Goal: Information Seeking & Learning: Find specific fact

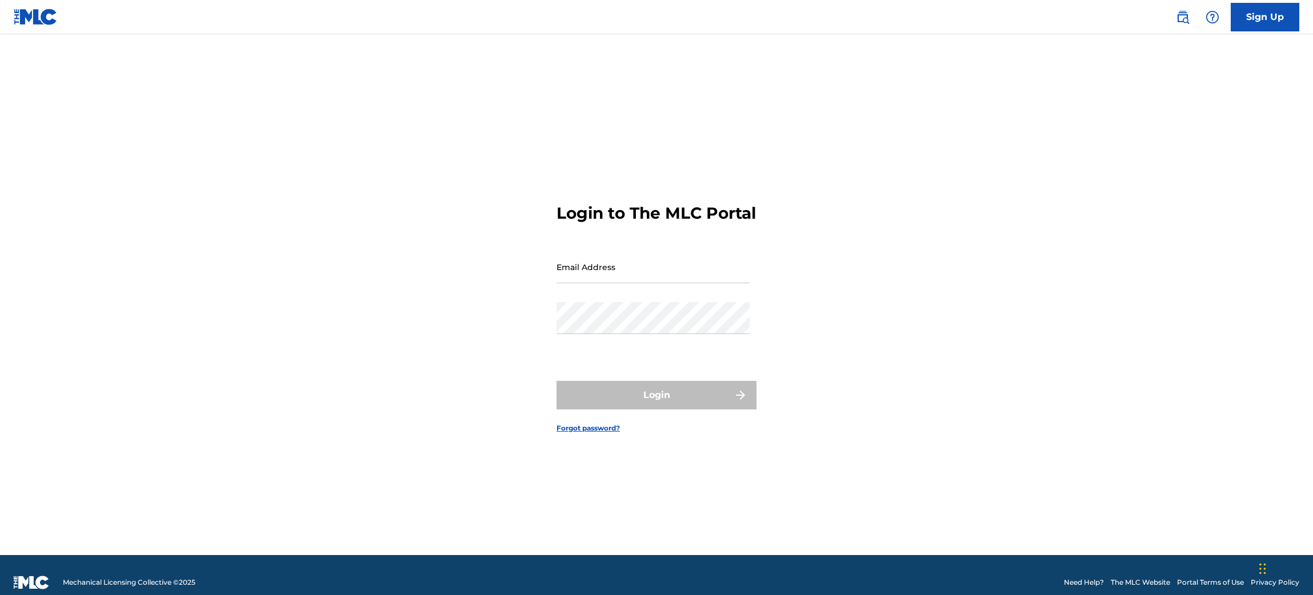
click at [661, 276] on input "Email Address" at bounding box center [653, 267] width 193 height 33
type input "[EMAIL_ADDRESS][DOMAIN_NAME]"
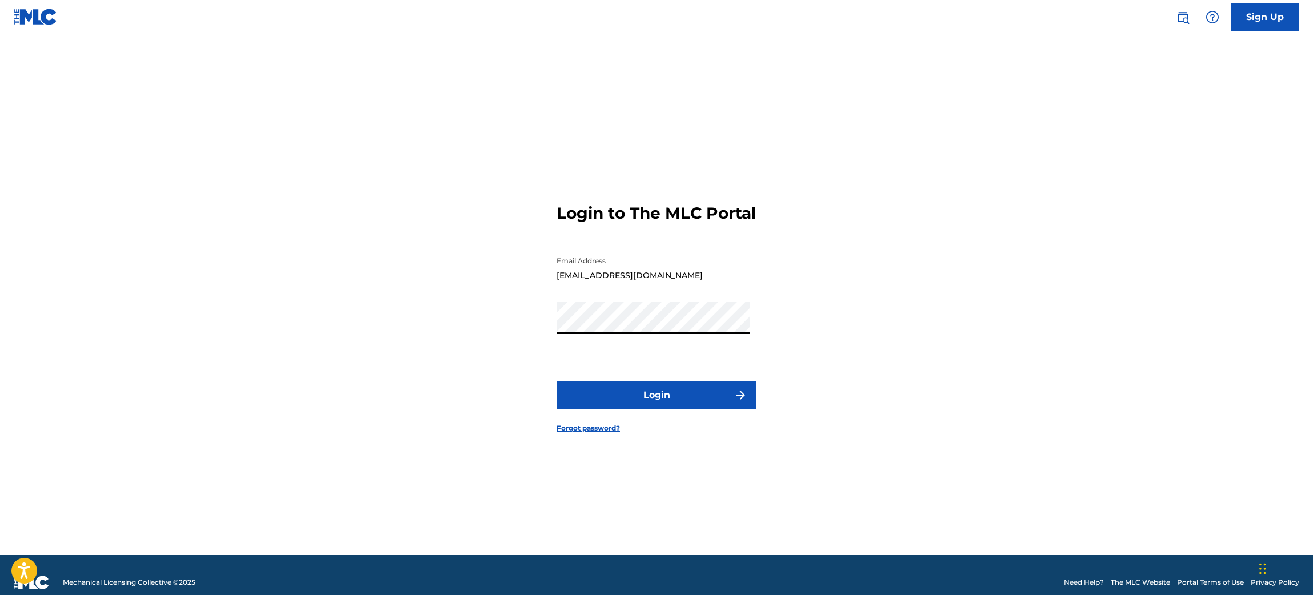
click at [629, 406] on button "Login" at bounding box center [657, 395] width 200 height 29
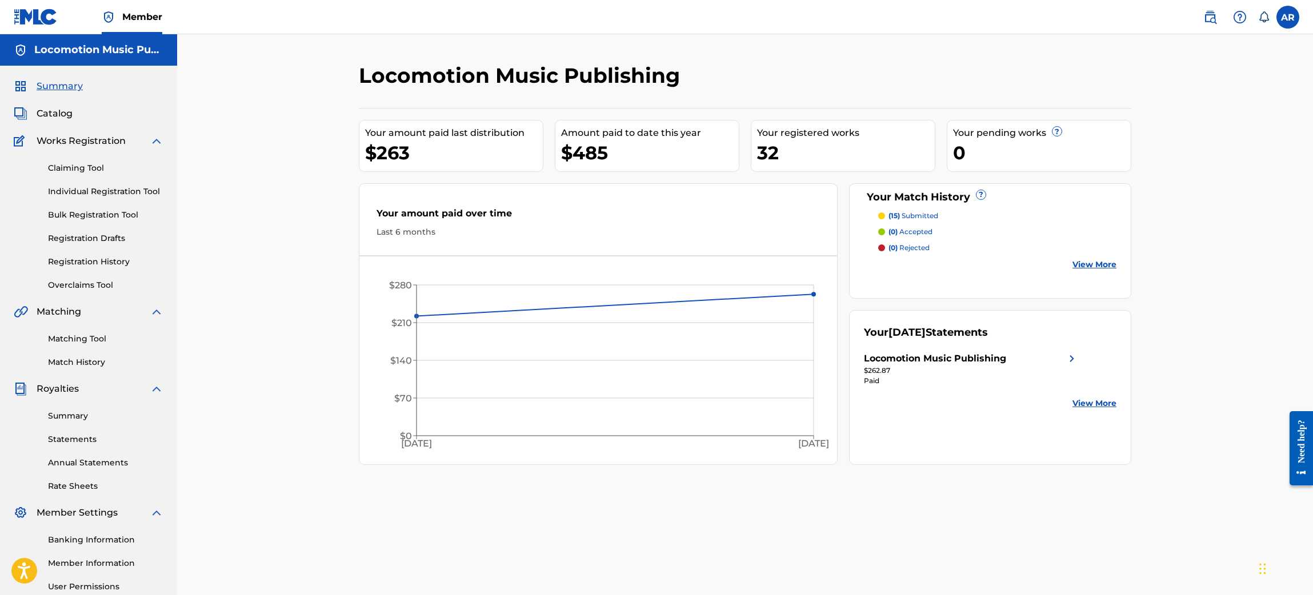
click at [83, 419] on link "Summary" at bounding box center [105, 416] width 115 height 12
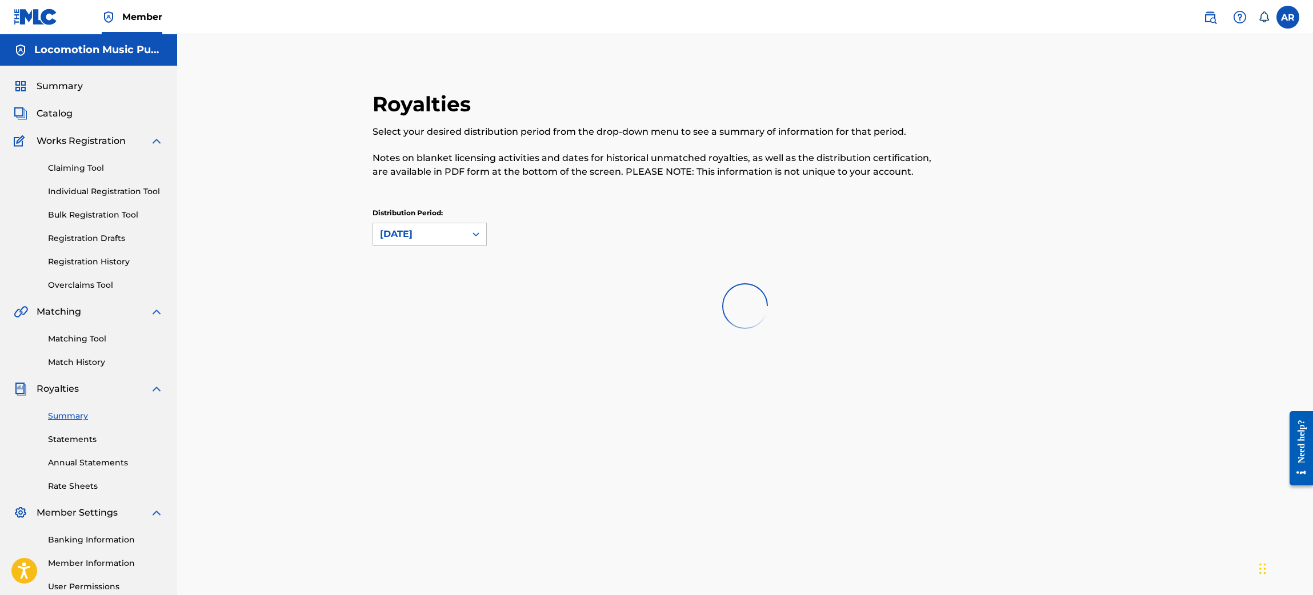
click at [85, 440] on link "Statements" at bounding box center [105, 440] width 115 height 12
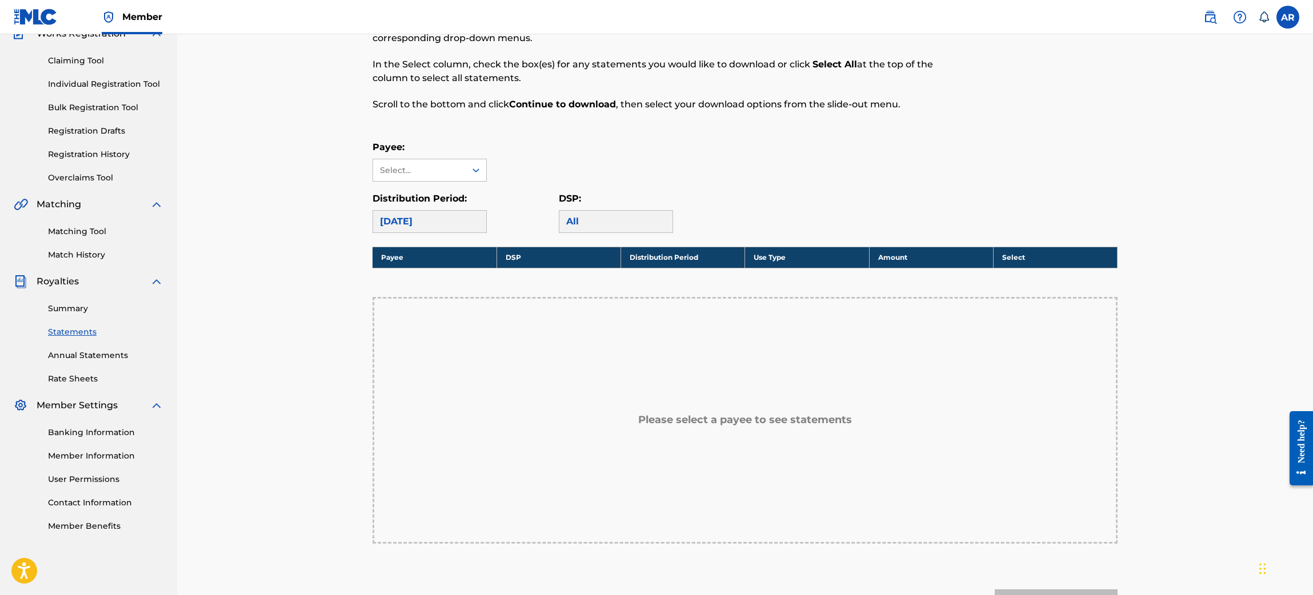
scroll to position [171, 0]
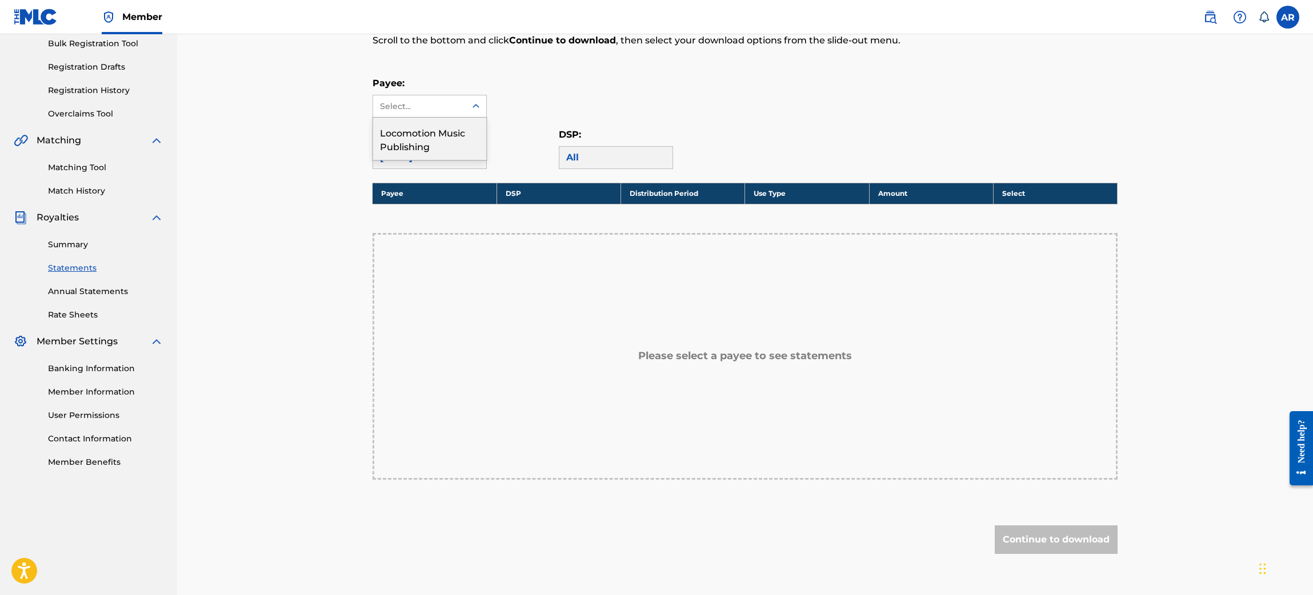
click at [450, 98] on div "Select..." at bounding box center [419, 106] width 93 height 22
click at [429, 146] on div "Locomotion Music Publishing" at bounding box center [429, 139] width 113 height 42
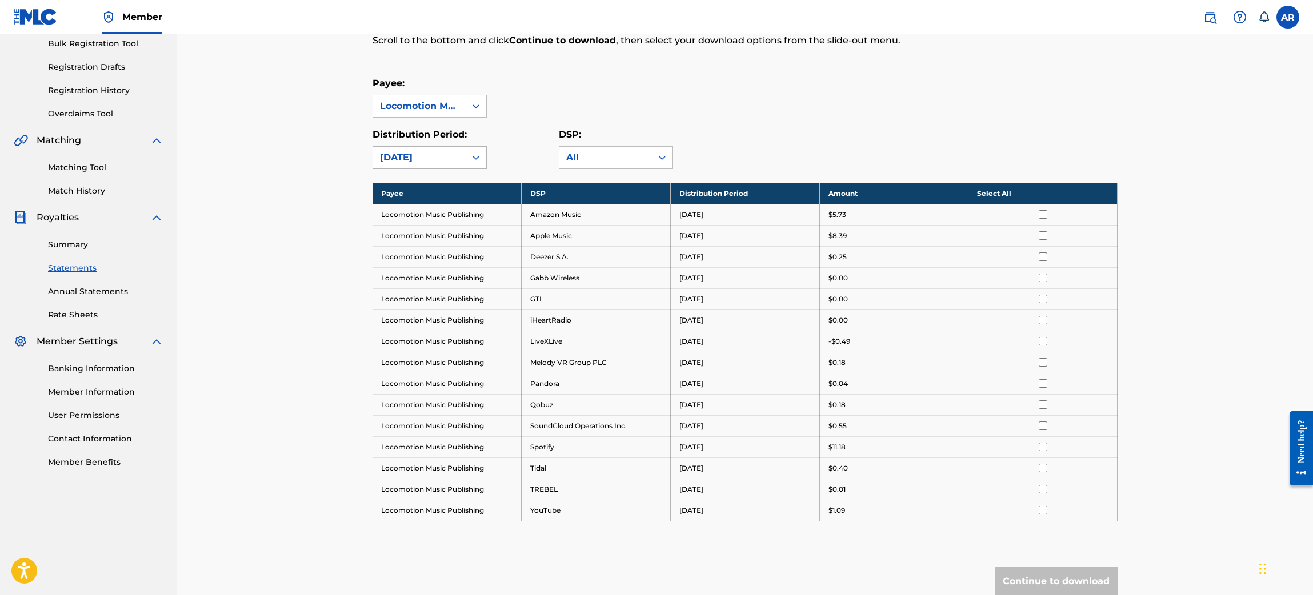
click at [429, 153] on div "[DATE]" at bounding box center [419, 158] width 79 height 14
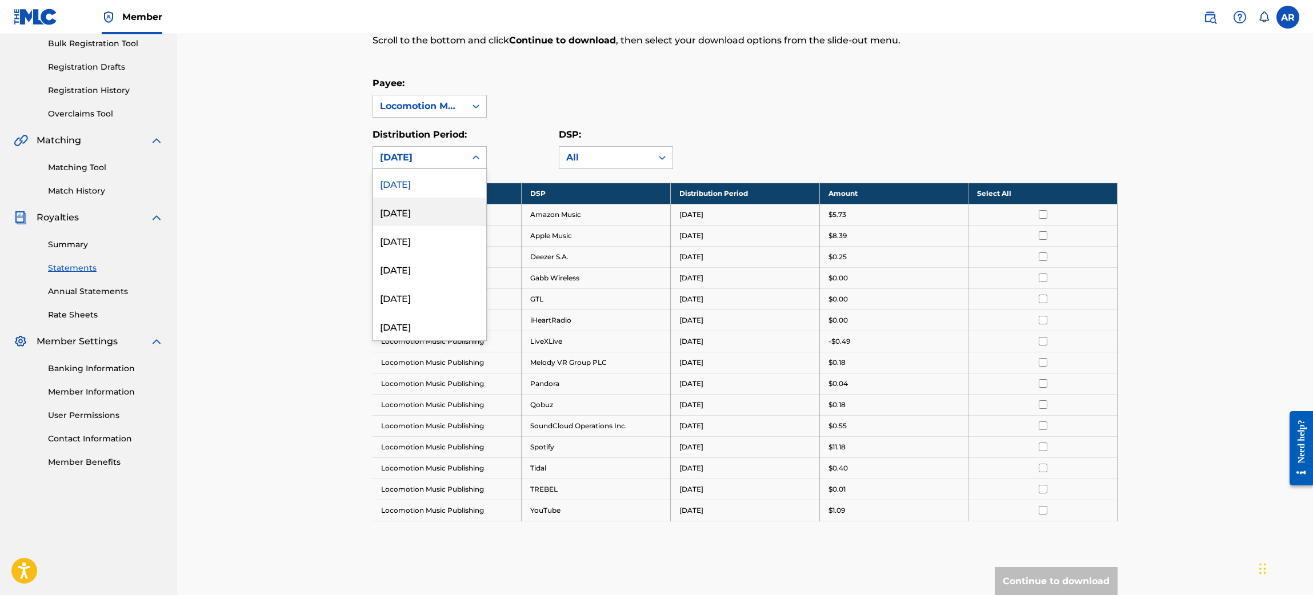
click at [433, 207] on div "July 2025" at bounding box center [429, 212] width 113 height 29
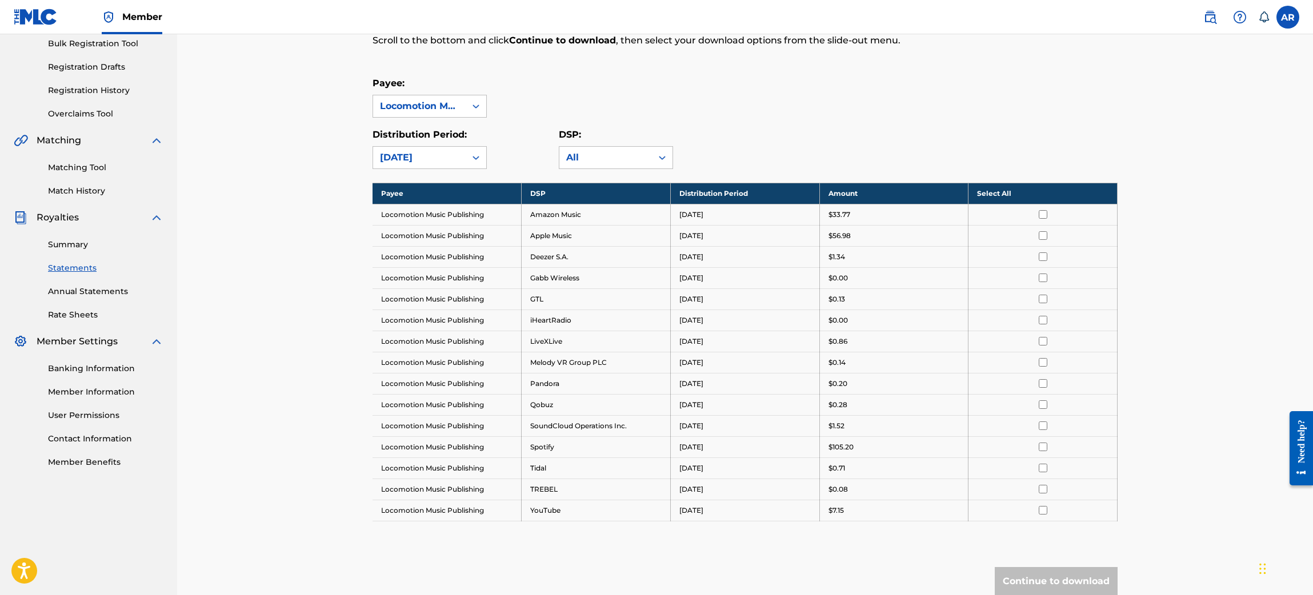
click at [439, 171] on div "Royalty Statements Select your desired payee from the Payee drop-down menu. The…" at bounding box center [745, 281] width 773 height 722
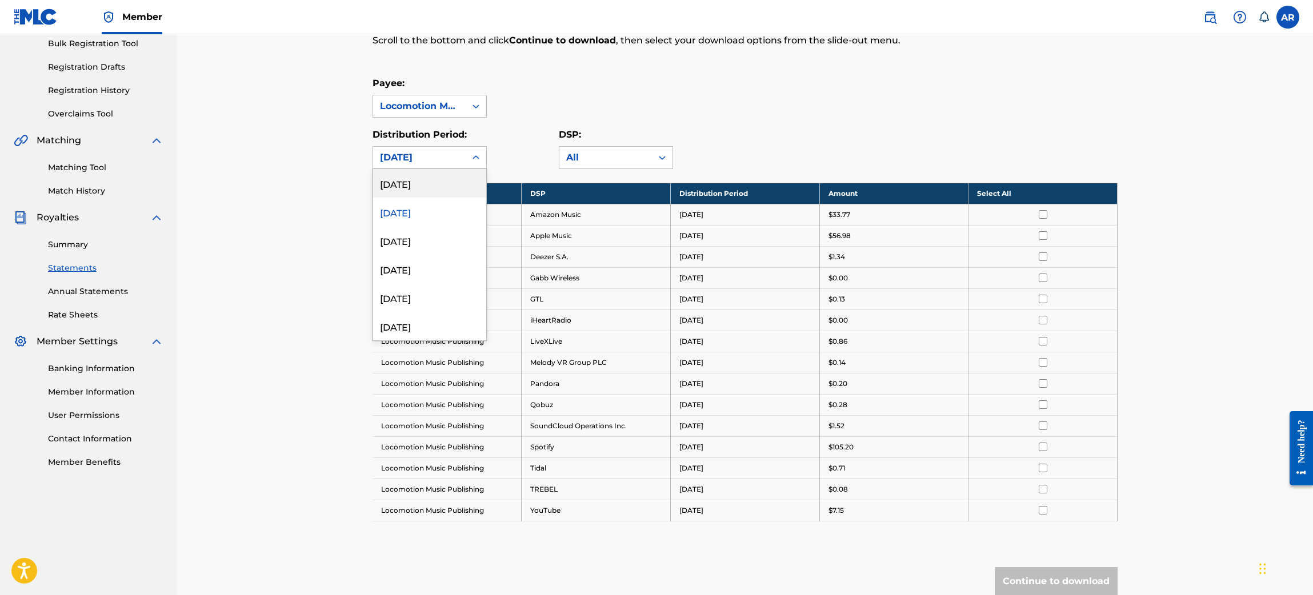
click at [441, 158] on div "July 2025" at bounding box center [419, 158] width 79 height 14
click at [443, 175] on div "[DATE]" at bounding box center [429, 183] width 113 height 29
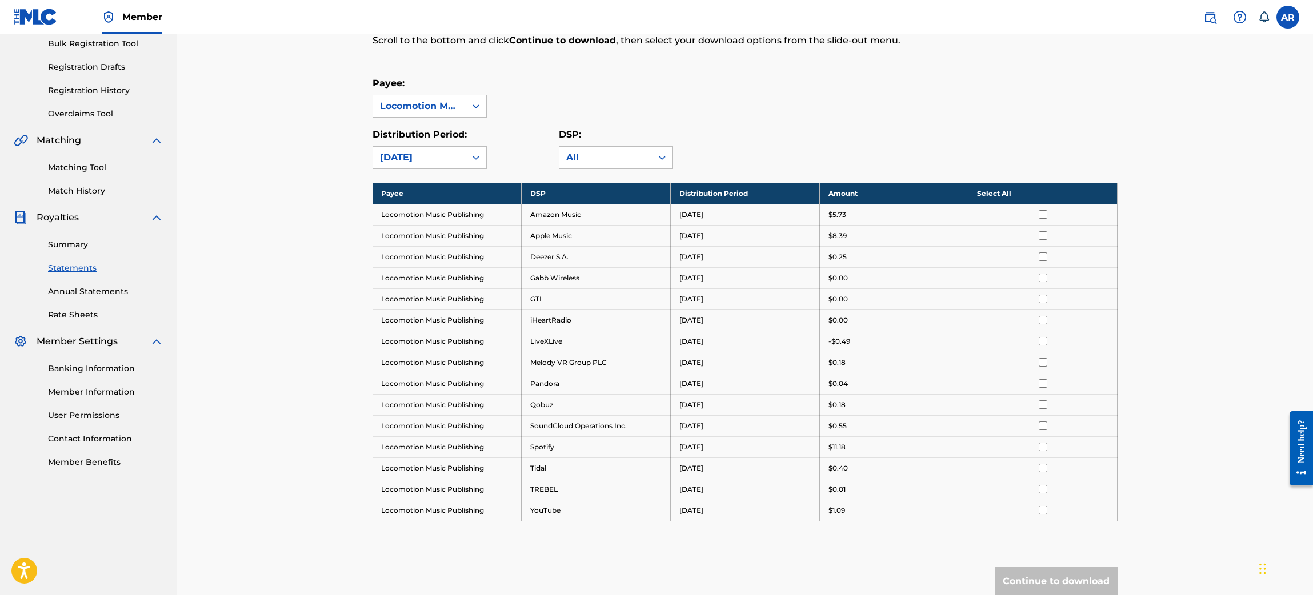
click at [446, 150] on div "[DATE]" at bounding box center [419, 158] width 93 height 22
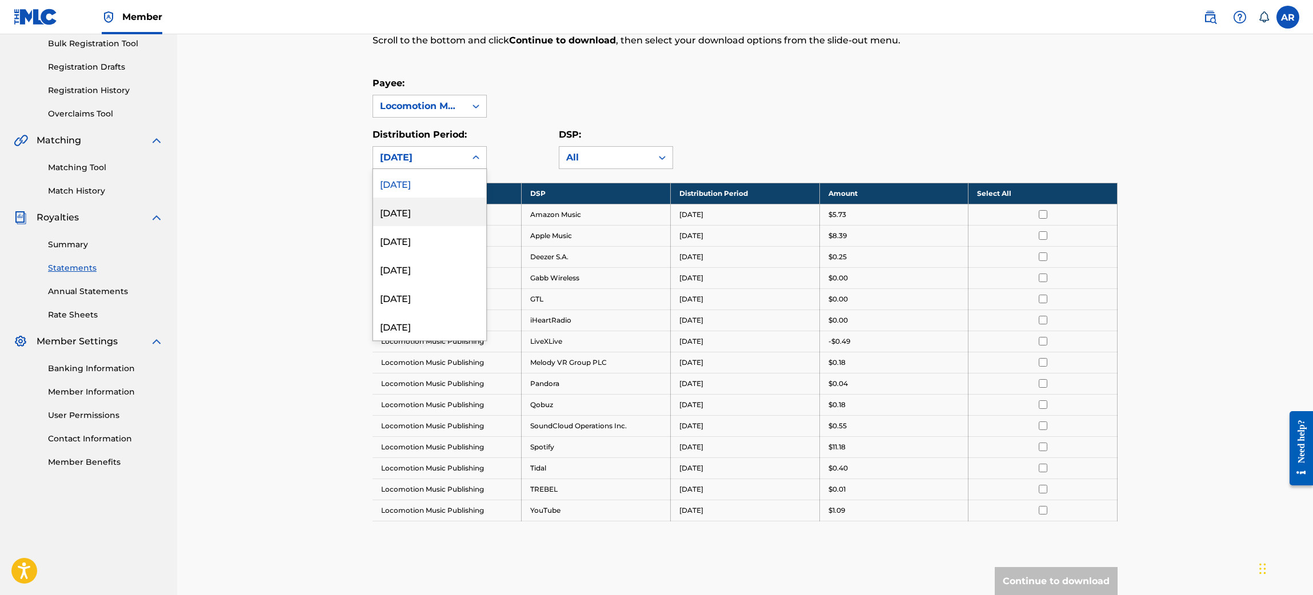
click at [445, 210] on div "July 2025" at bounding box center [429, 212] width 113 height 29
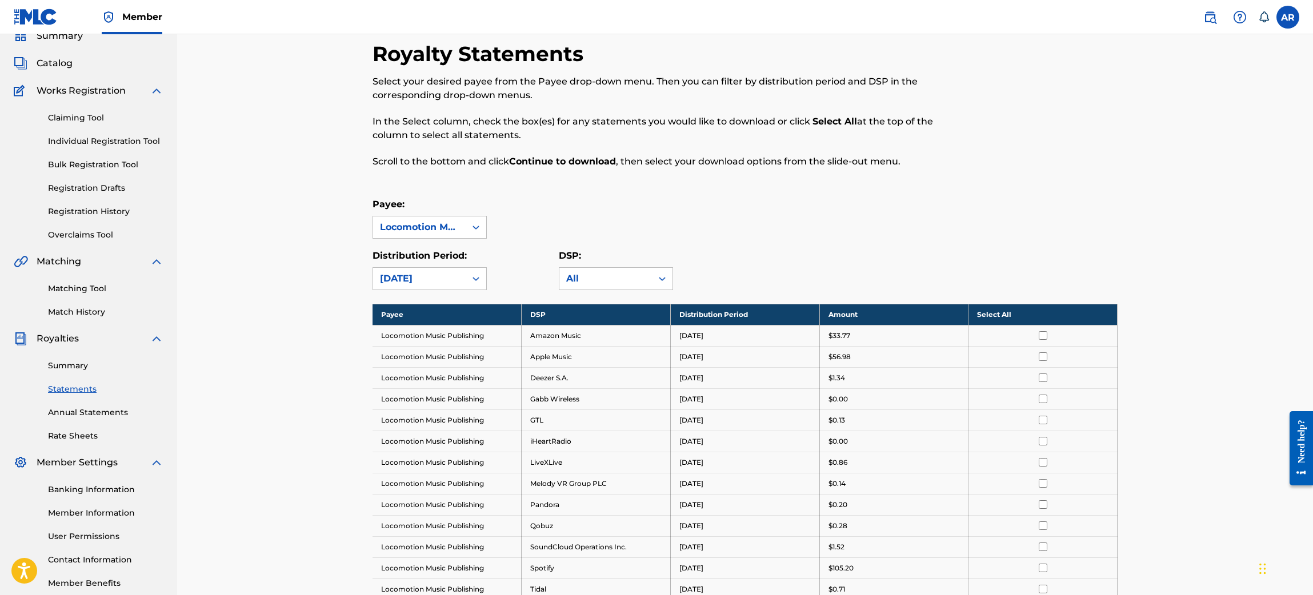
scroll to position [0, 0]
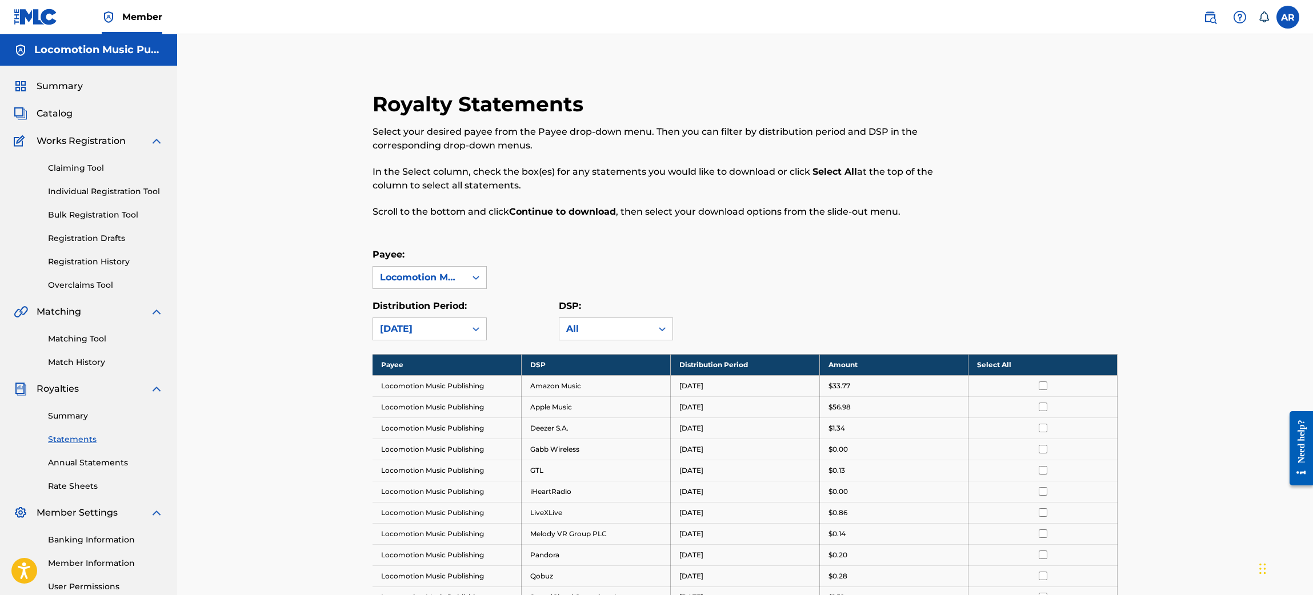
click at [74, 415] on link "Summary" at bounding box center [105, 416] width 115 height 12
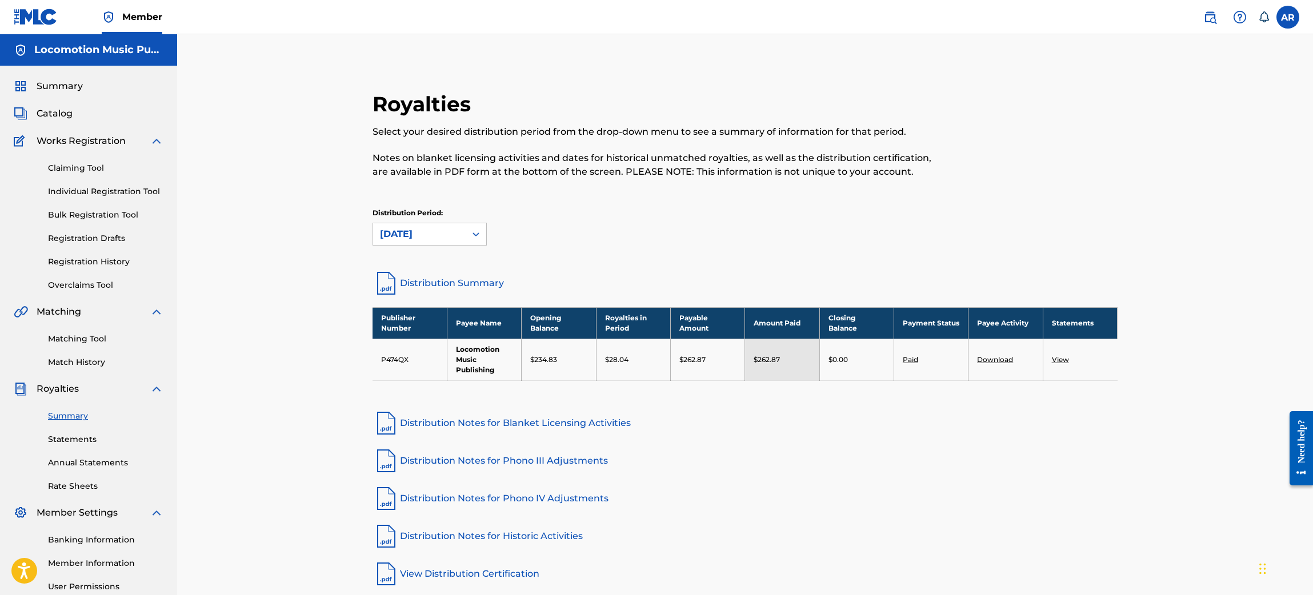
click at [990, 359] on link "Download" at bounding box center [995, 359] width 36 height 9
click at [450, 242] on div "[DATE]" at bounding box center [419, 234] width 93 height 22
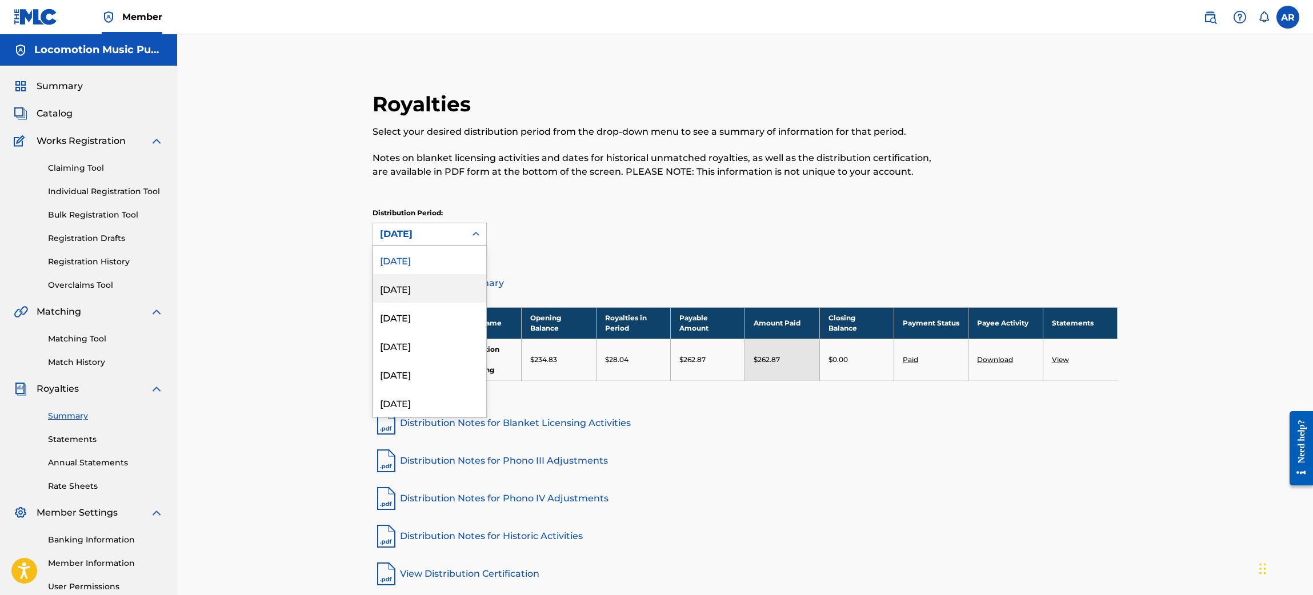
click at [443, 287] on div "July 2025" at bounding box center [429, 288] width 113 height 29
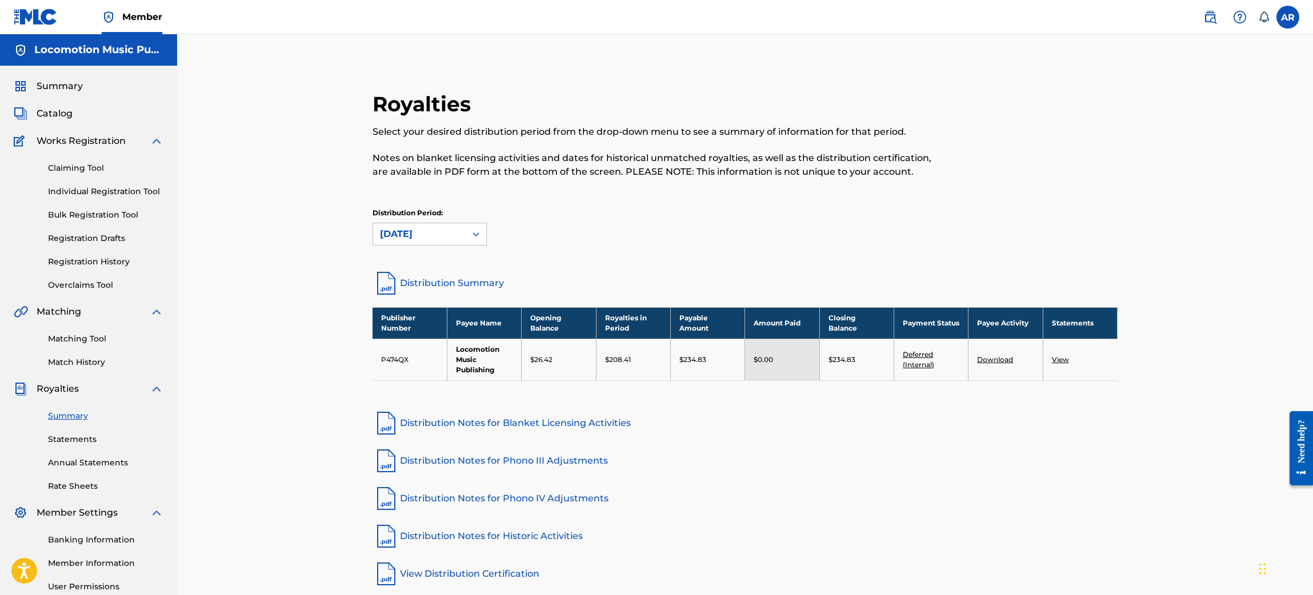
click at [987, 355] on link "Download" at bounding box center [995, 359] width 36 height 9
click at [70, 143] on span "Works Registration" at bounding box center [81, 141] width 89 height 14
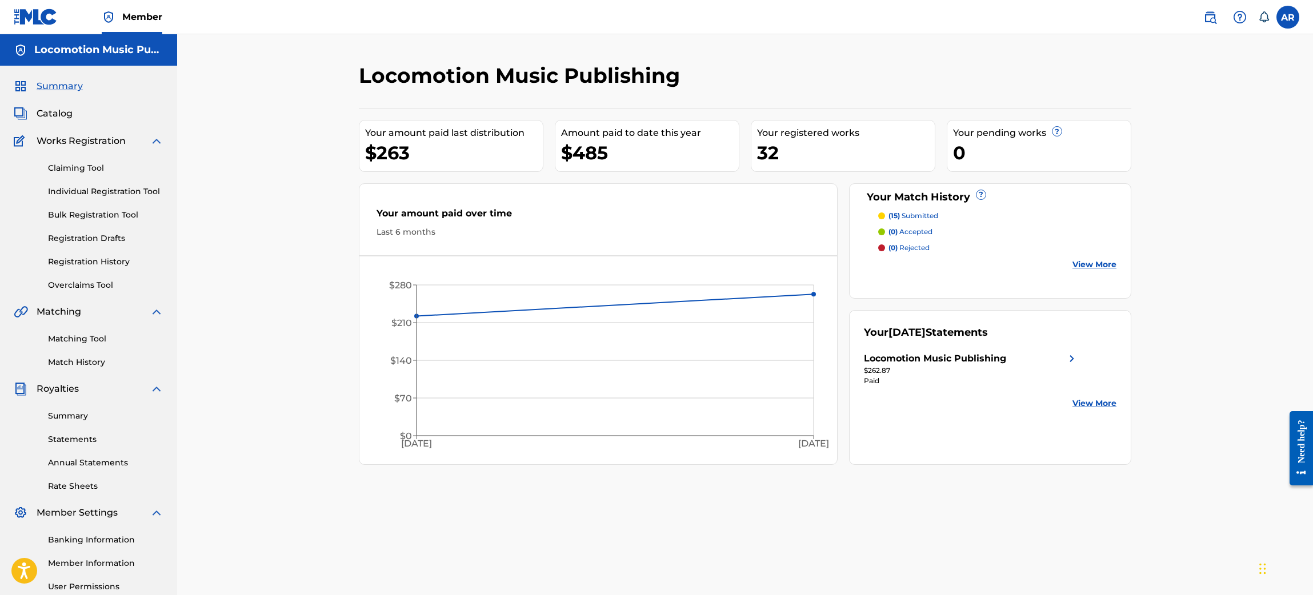
click at [90, 194] on link "Individual Registration Tool" at bounding box center [105, 192] width 115 height 12
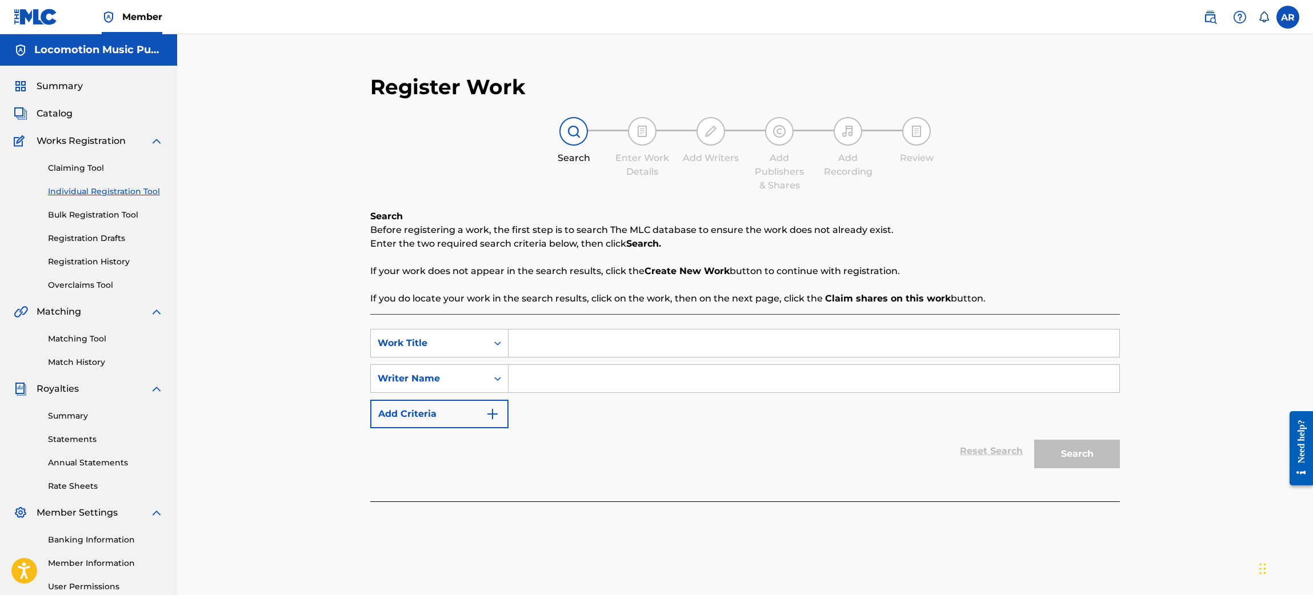
click at [545, 327] on div "SearchWithCriteria33f7de23-febb-4770-b5bf-6400cfa5d593 Work Title SearchWithCri…" at bounding box center [745, 407] width 750 height 187
click at [545, 336] on input "Search Form" at bounding box center [814, 343] width 611 height 27
type input "[US_STATE] breeze"
type input "korkutata"
click at [1055, 445] on button "Search" at bounding box center [1077, 454] width 86 height 29
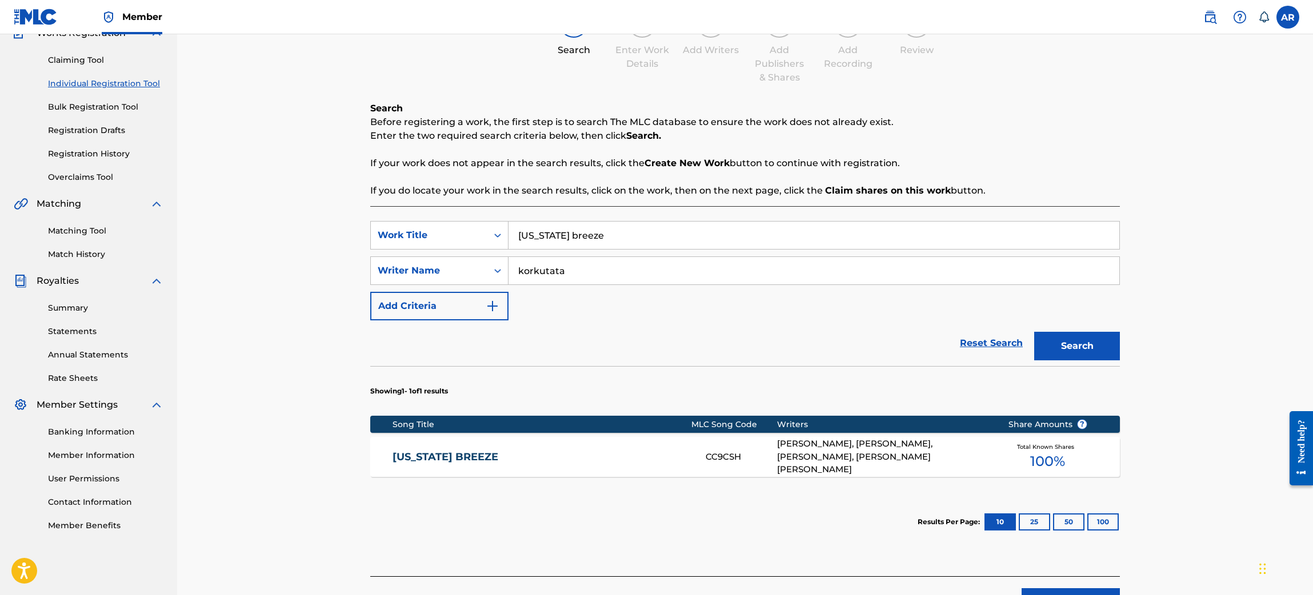
scroll to position [171, 0]
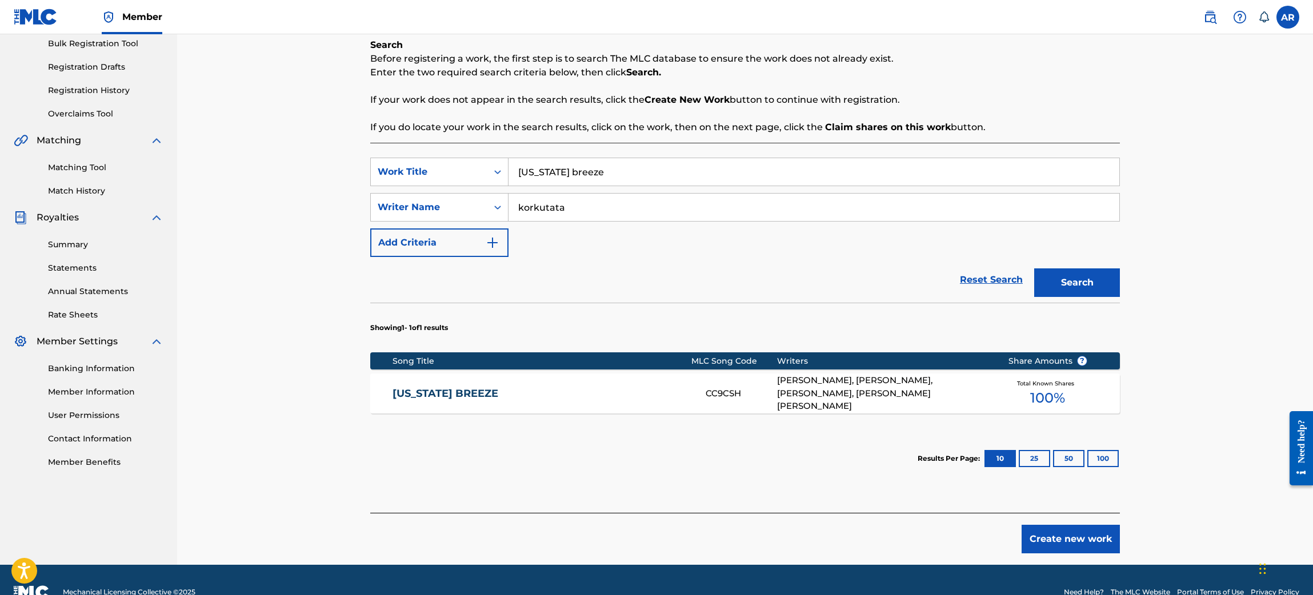
click at [577, 383] on div "[US_STATE] BREEZE CC9CSH [PERSON_NAME], [PERSON_NAME], [PERSON_NAME], [PERSON_N…" at bounding box center [745, 394] width 750 height 40
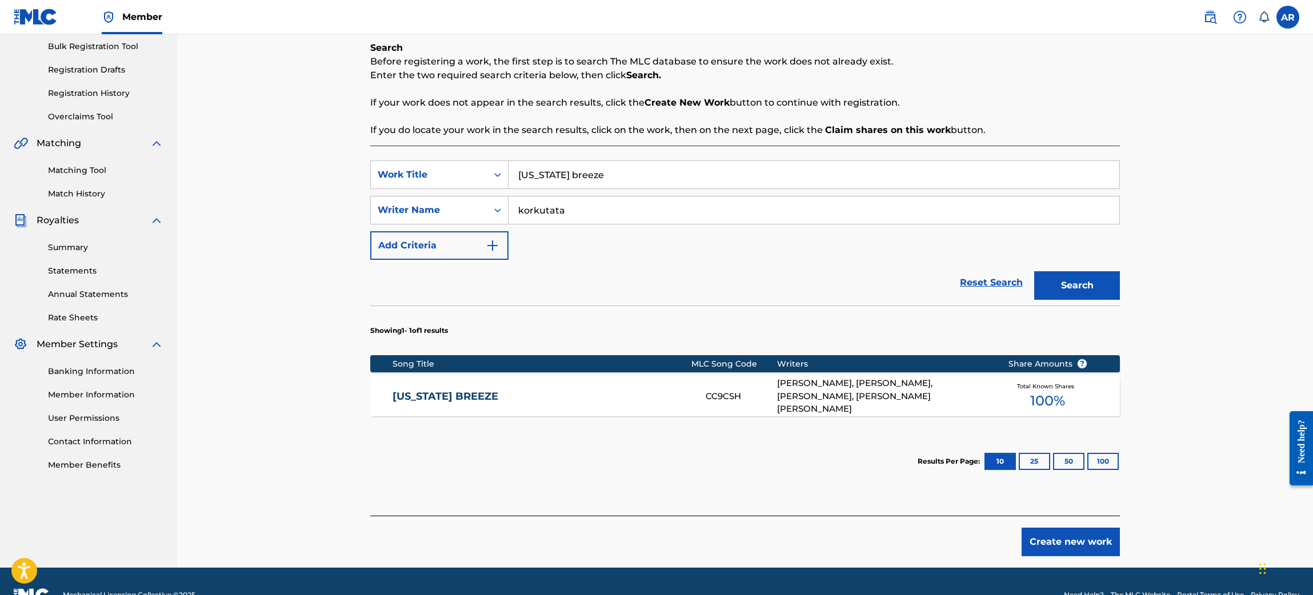
scroll to position [195, 0]
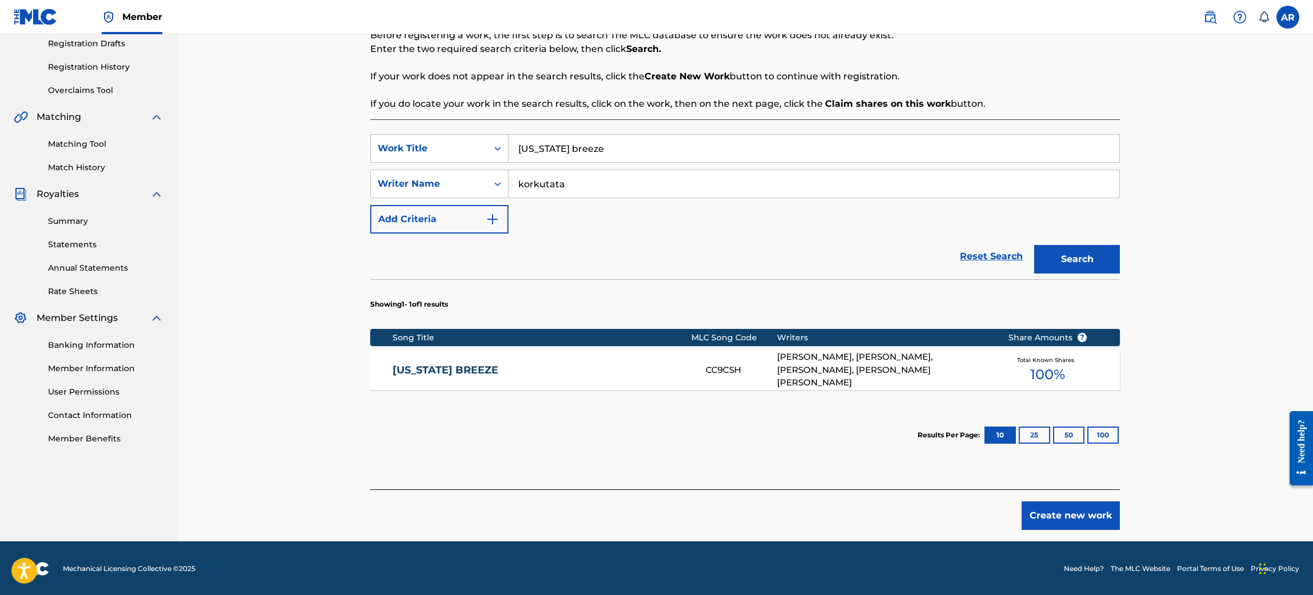
click at [468, 364] on link "[US_STATE] BREEZE" at bounding box center [542, 370] width 298 height 13
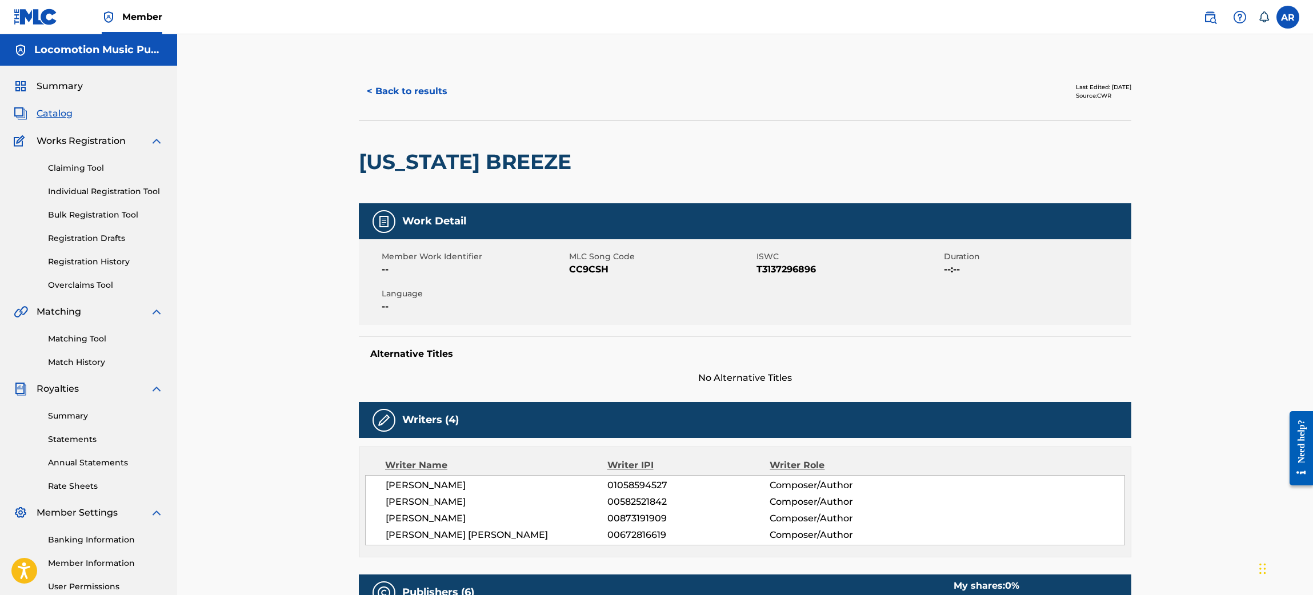
drag, startPoint x: 1081, startPoint y: 91, endPoint x: 1054, endPoint y: 75, distance: 30.8
click at [1054, 75] on div "< Back to results Last Edited: [DATE] Source: CWR" at bounding box center [745, 91] width 773 height 57
drag, startPoint x: 1054, startPoint y: 75, endPoint x: 1062, endPoint y: 96, distance: 22.6
click at [1062, 96] on div "< Back to results Last Edited: [DATE] Source: CWR" at bounding box center [745, 91] width 773 height 57
click at [1076, 96] on div "Source: CWR" at bounding box center [1103, 95] width 55 height 9
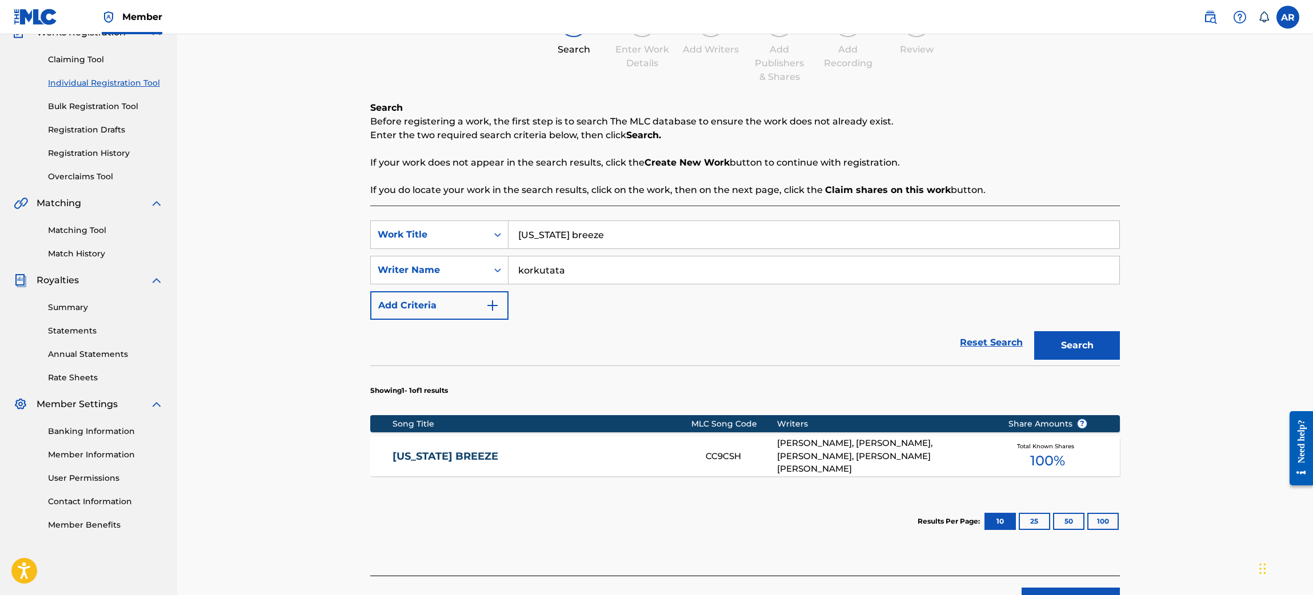
scroll to position [109, 0]
click at [894, 443] on div "[PERSON_NAME], [PERSON_NAME], [PERSON_NAME], [PERSON_NAME] [PERSON_NAME]" at bounding box center [884, 456] width 214 height 39
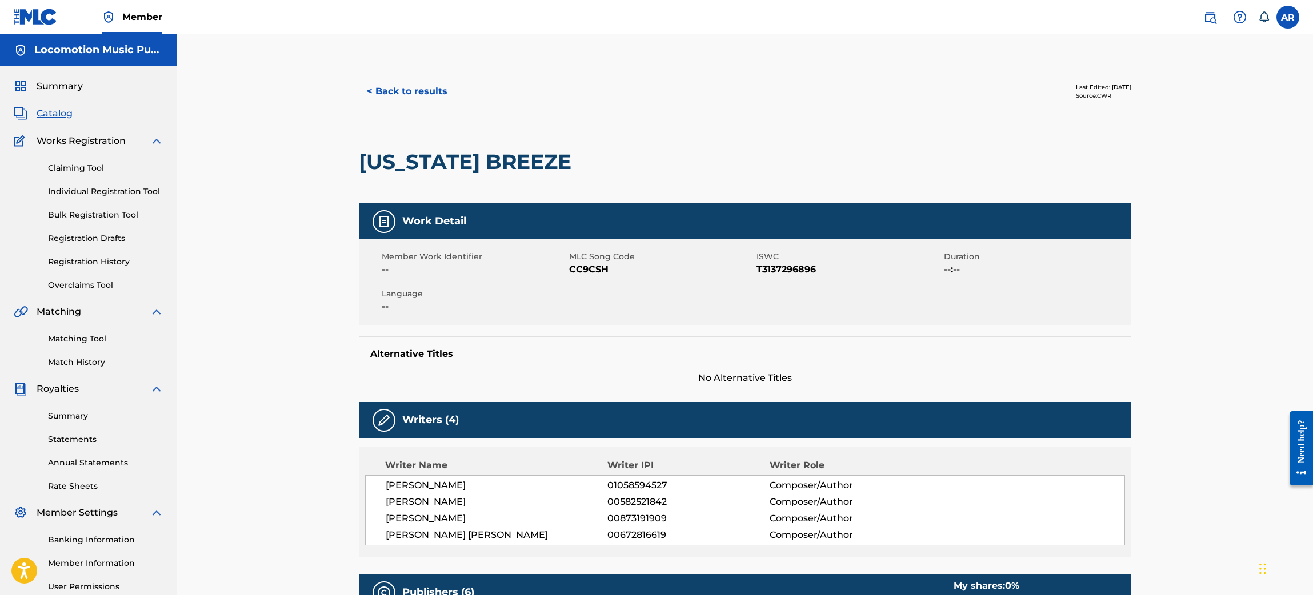
click at [1301, 452] on div "Need help?" at bounding box center [1301, 440] width 15 height 43
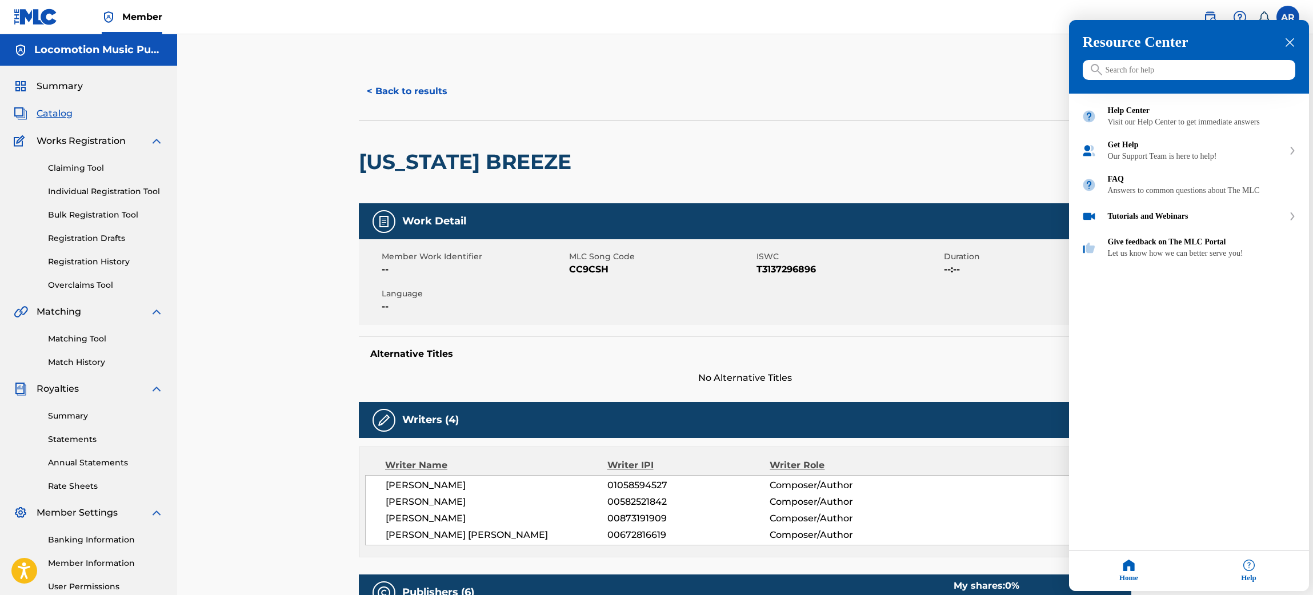
click at [899, 137] on div at bounding box center [656, 297] width 1313 height 595
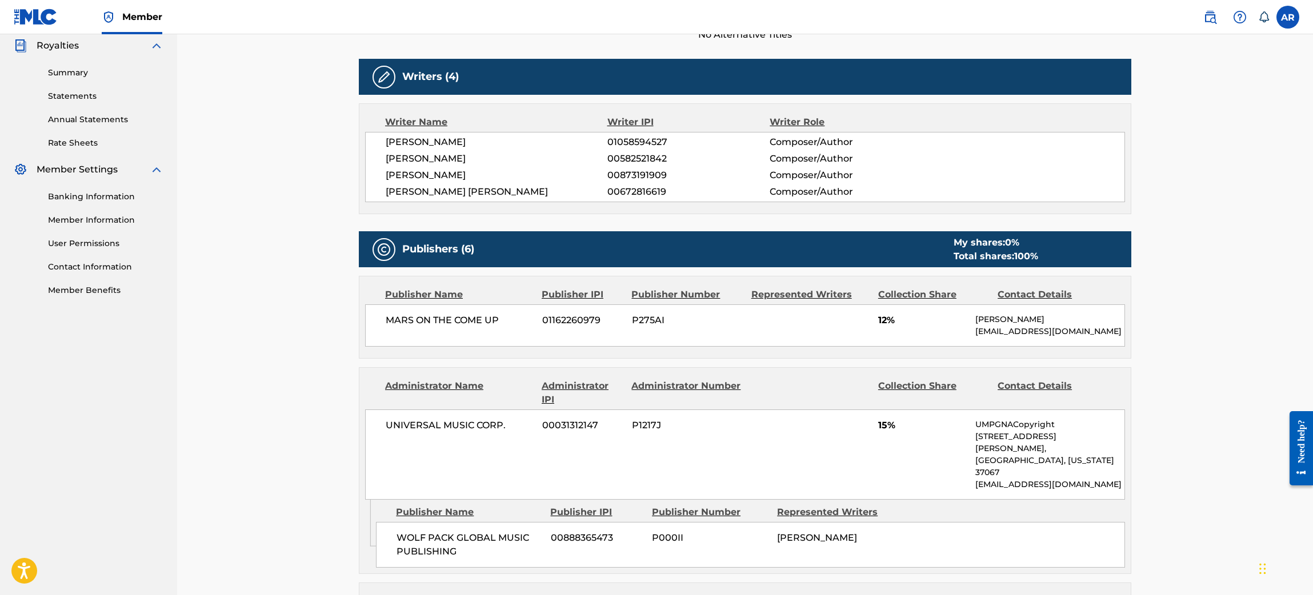
scroll to position [26, 0]
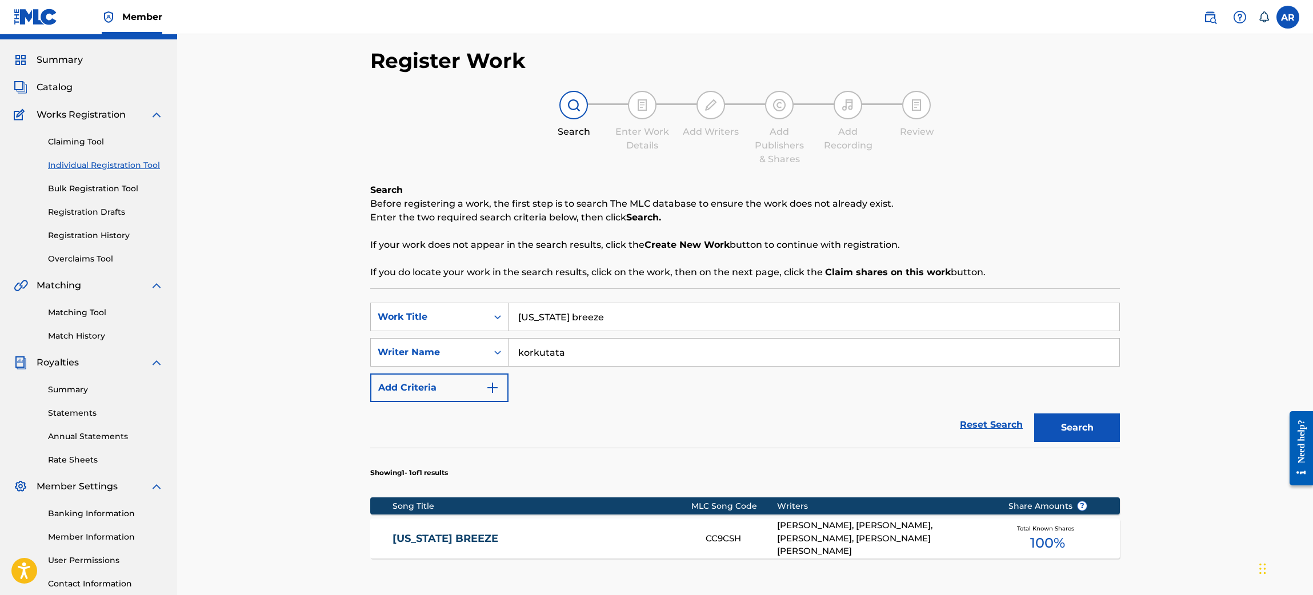
scroll to position [109, 0]
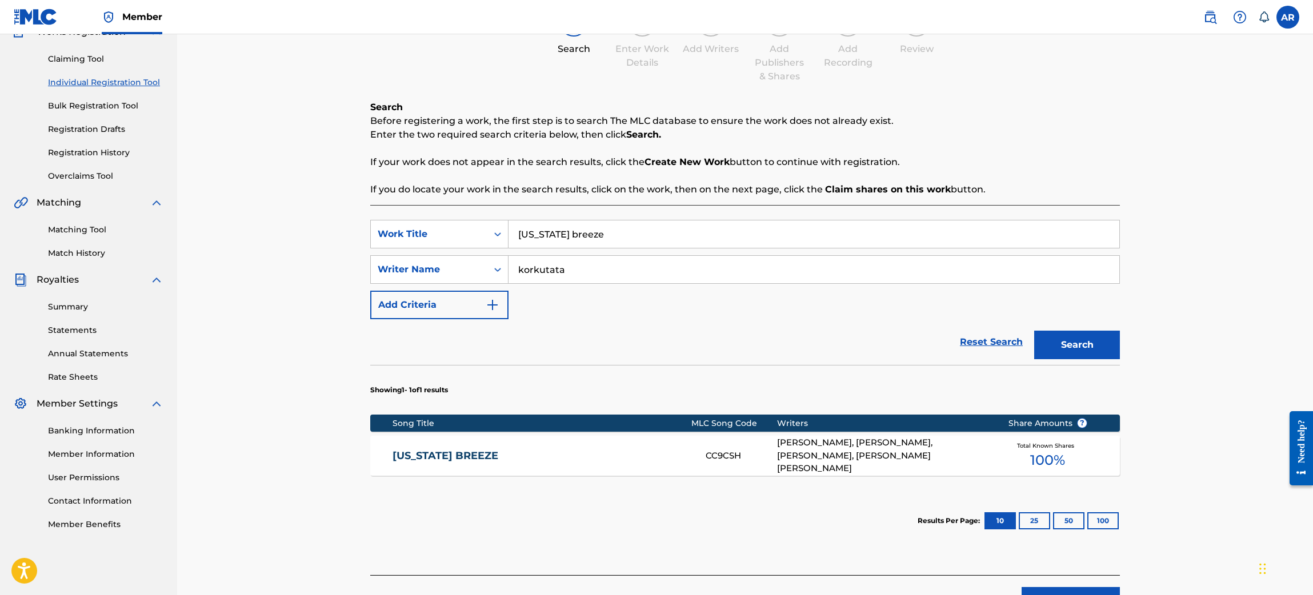
click at [595, 461] on link "[US_STATE] BREEZE" at bounding box center [542, 456] width 298 height 13
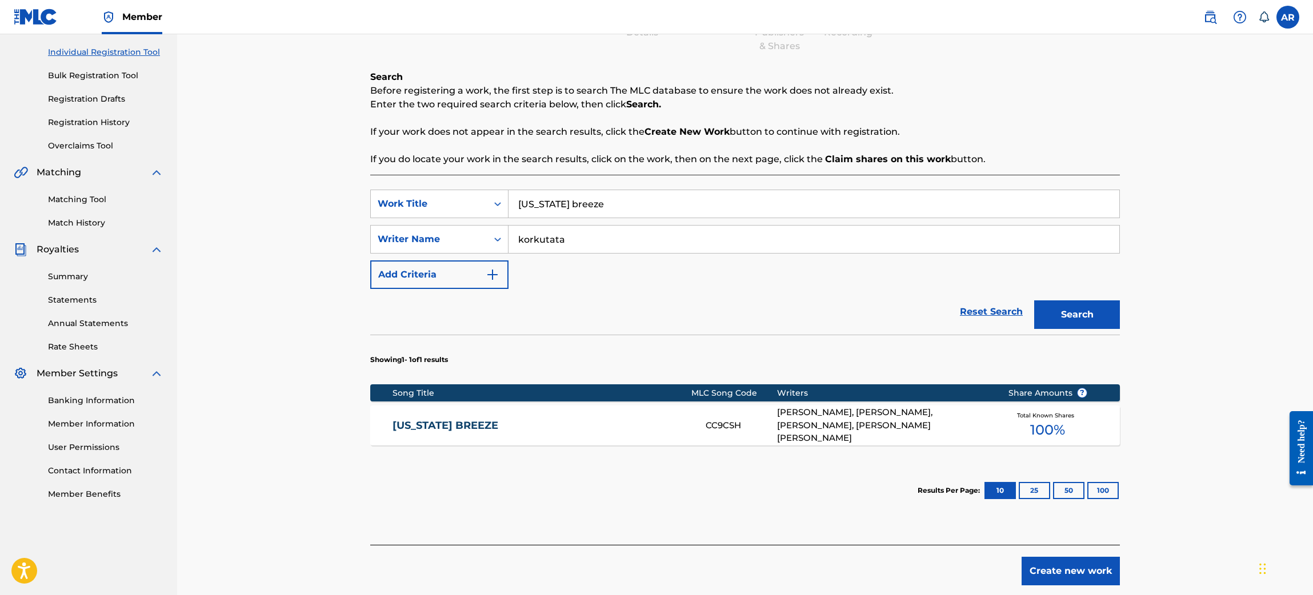
scroll to position [109, 0]
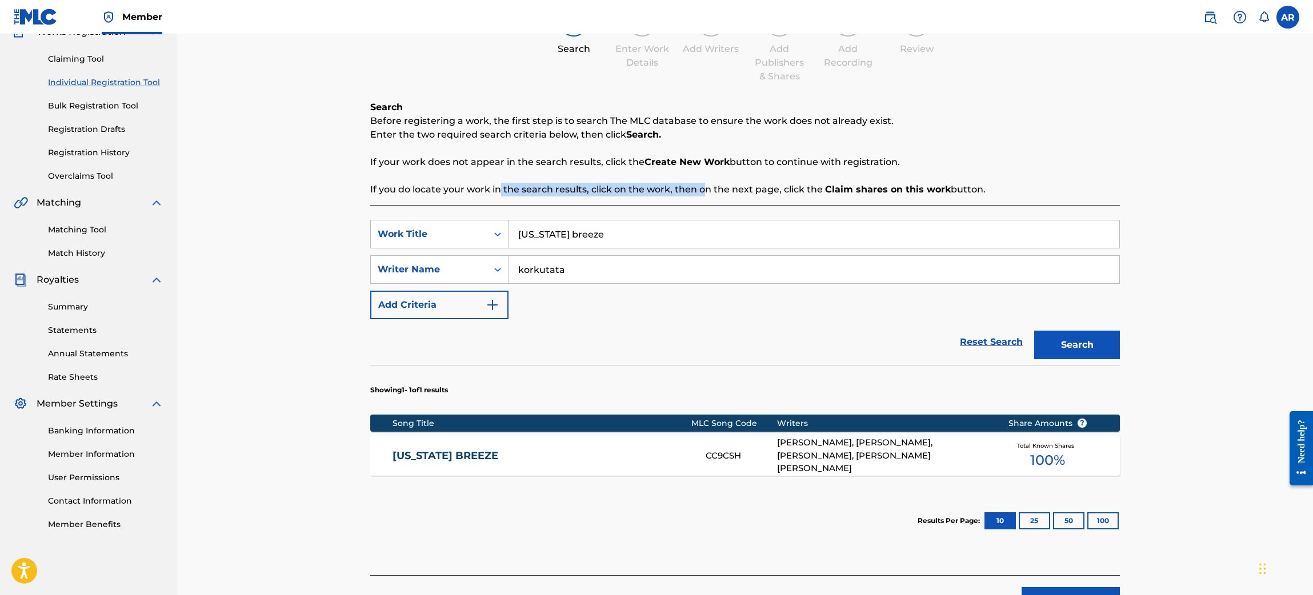
drag, startPoint x: 557, startPoint y: 191, endPoint x: 707, endPoint y: 187, distance: 150.4
click at [707, 187] on p "If you do locate your work in the search results, click on the work, then on th…" at bounding box center [745, 190] width 750 height 14
click at [475, 456] on link "[US_STATE] BREEZE" at bounding box center [542, 456] width 298 height 13
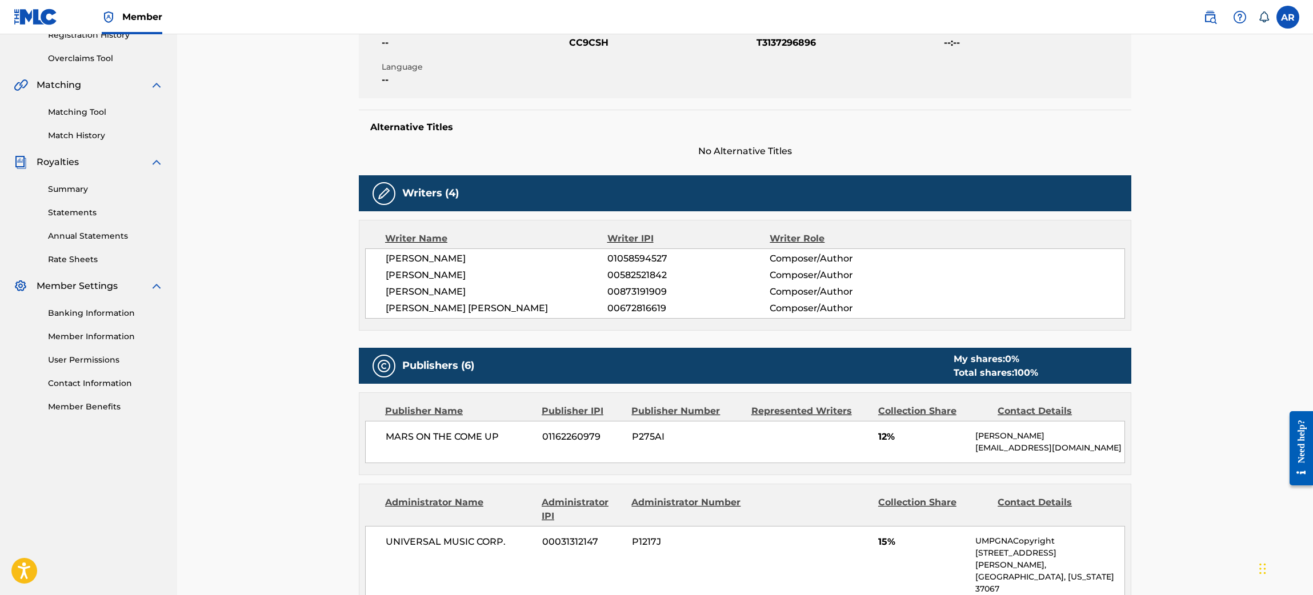
scroll to position [257, 0]
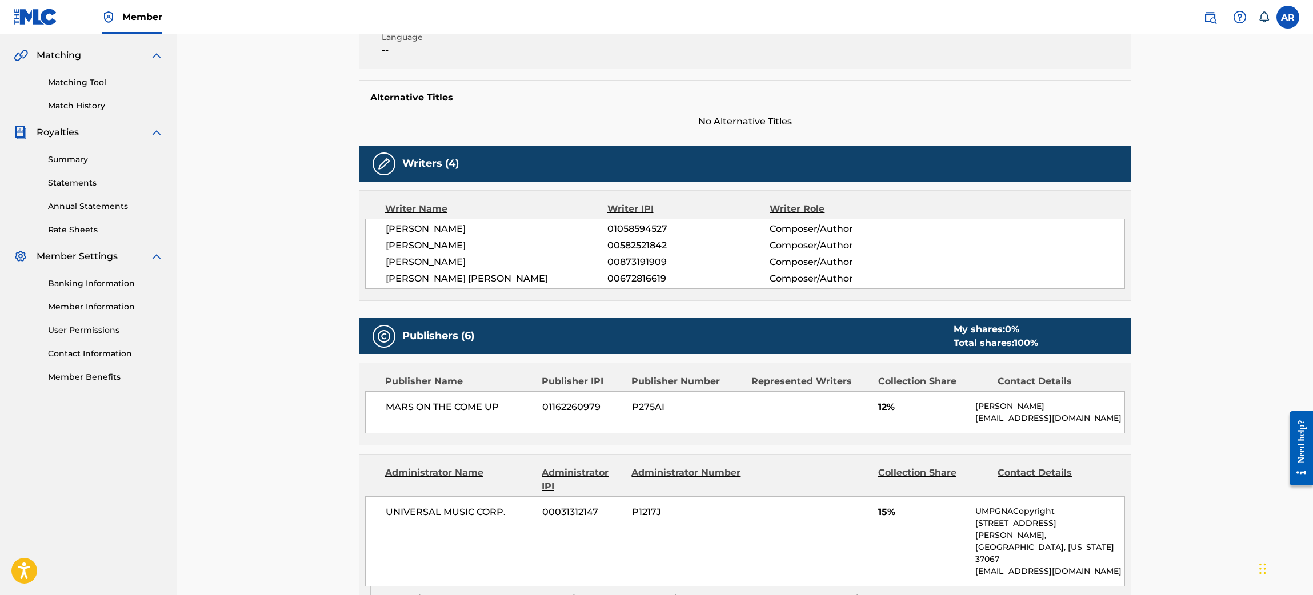
click at [926, 380] on div "Collection Share" at bounding box center [933, 382] width 111 height 14
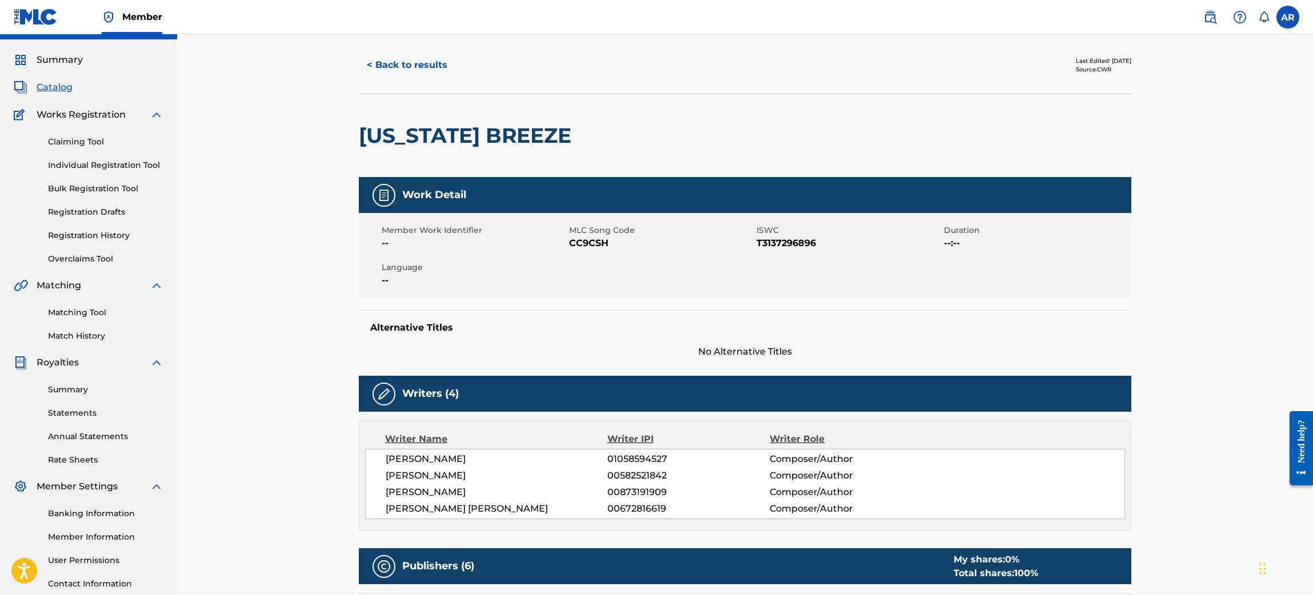
scroll to position [0, 0]
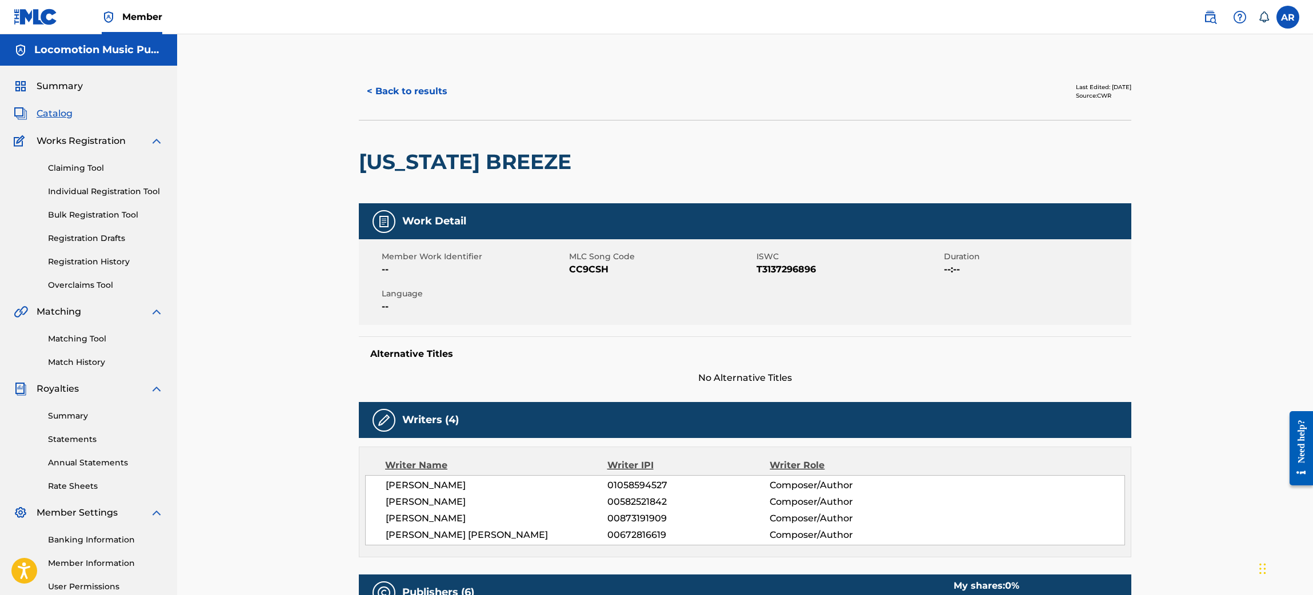
click at [1305, 435] on div "Need help?" at bounding box center [1301, 440] width 15 height 43
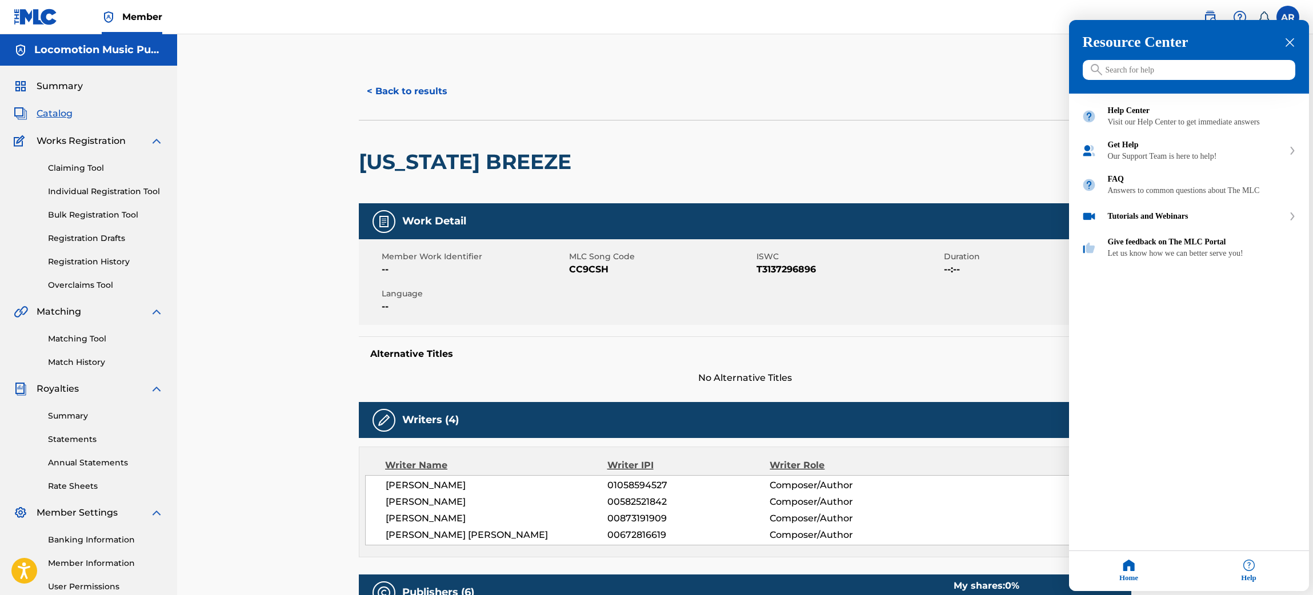
click at [1161, 71] on input "Search for help" at bounding box center [1189, 70] width 213 height 20
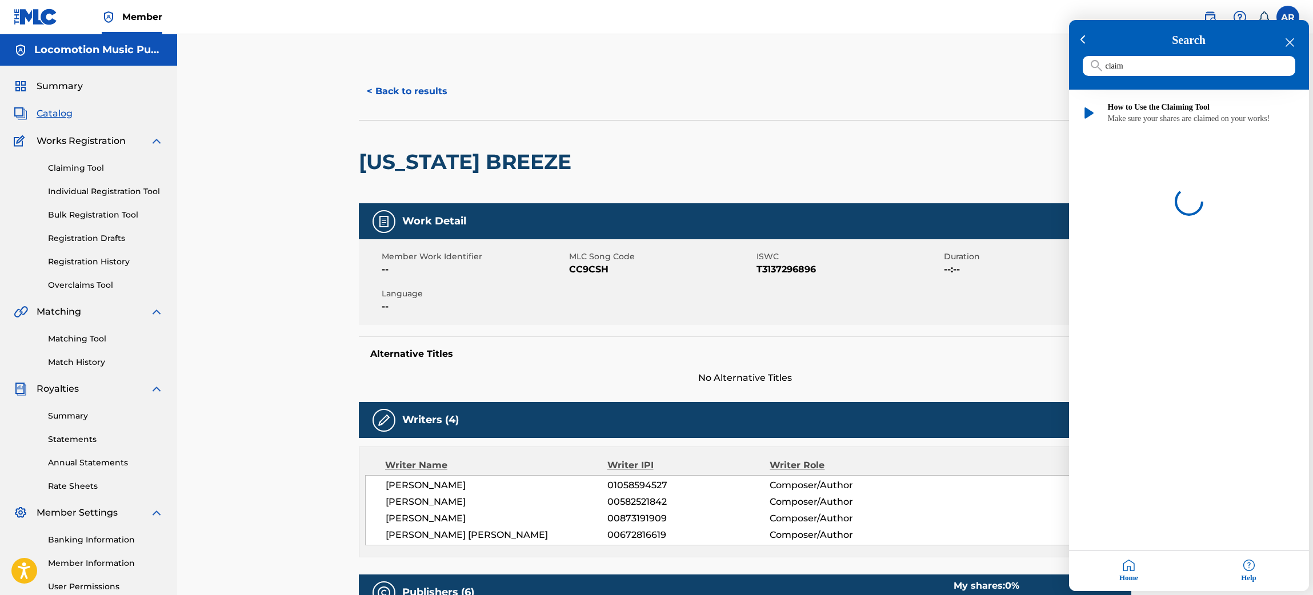
type input "claim"
click at [964, 135] on div at bounding box center [656, 297] width 1313 height 595
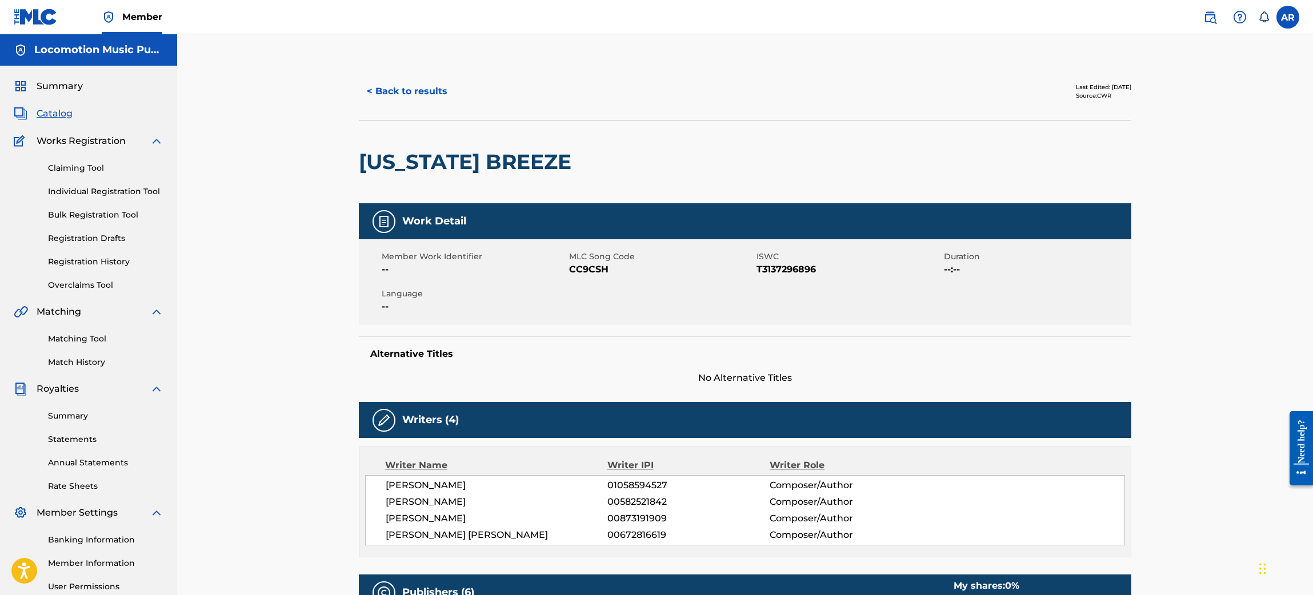
click at [1294, 419] on div "Need help?" at bounding box center [1301, 448] width 23 height 74
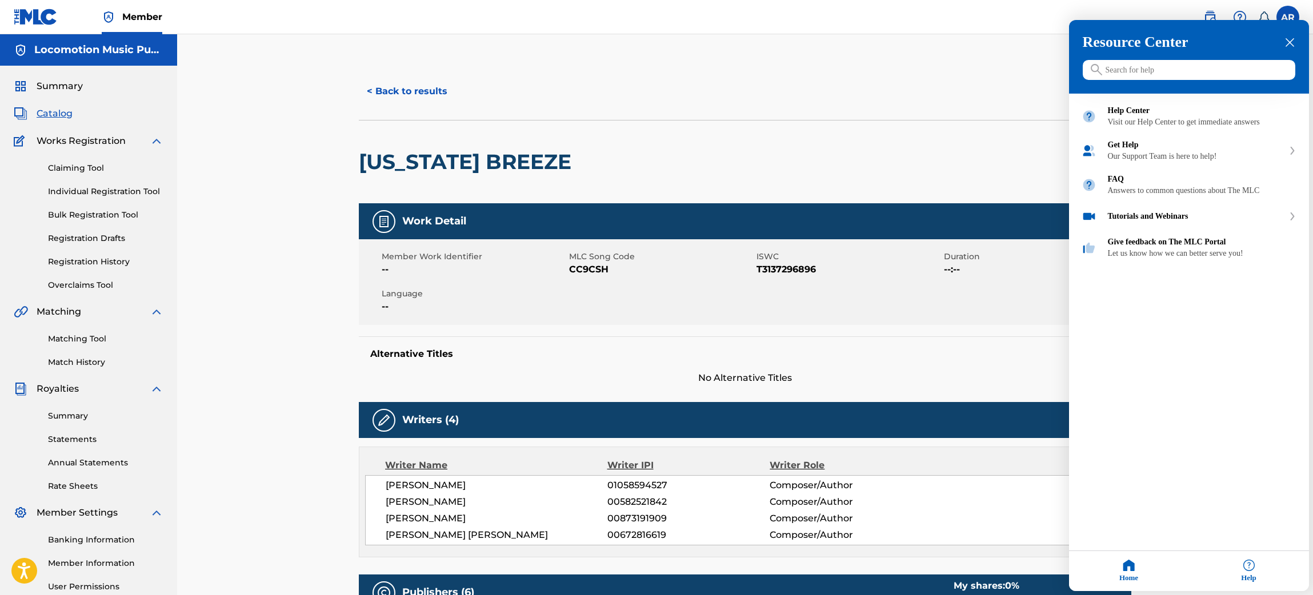
click at [1161, 70] on input "Search for help" at bounding box center [1189, 70] width 213 height 20
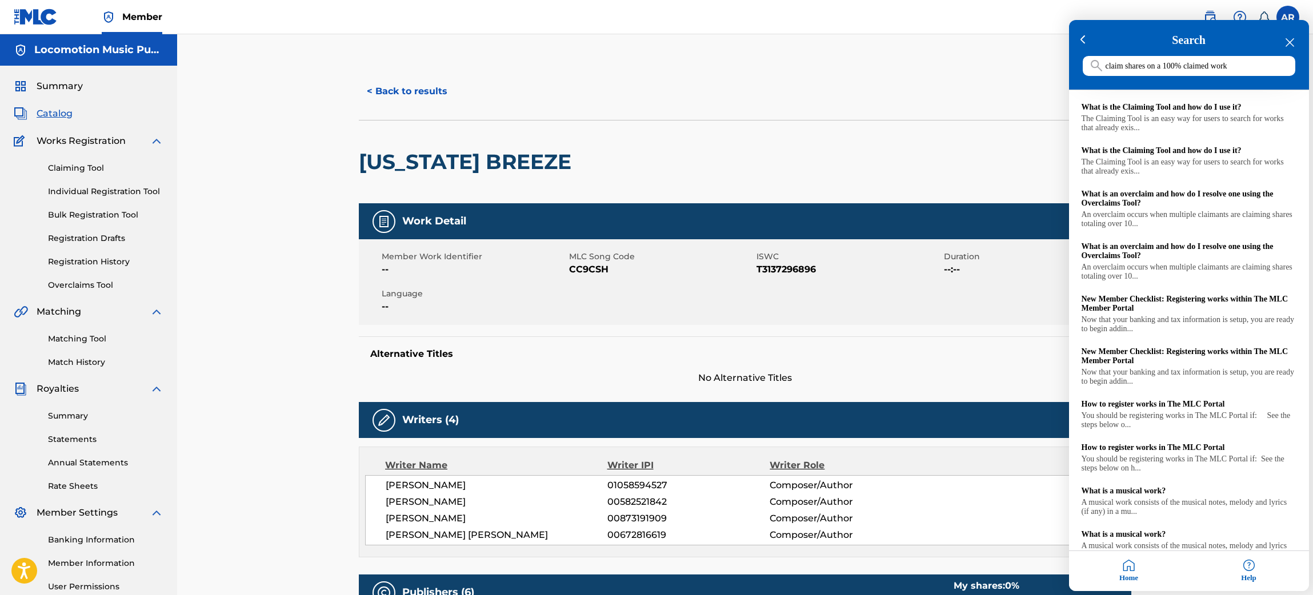
type input "claim shares on a 100% claimed work"
click at [949, 162] on div at bounding box center [656, 297] width 1313 height 595
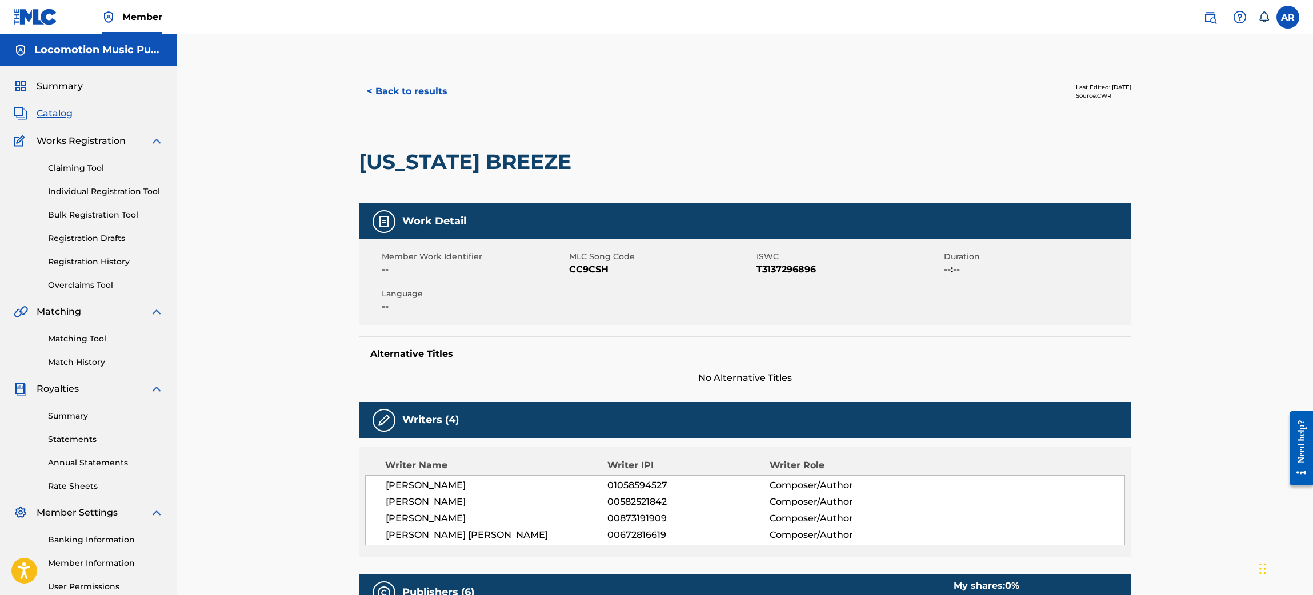
scroll to position [343, 0]
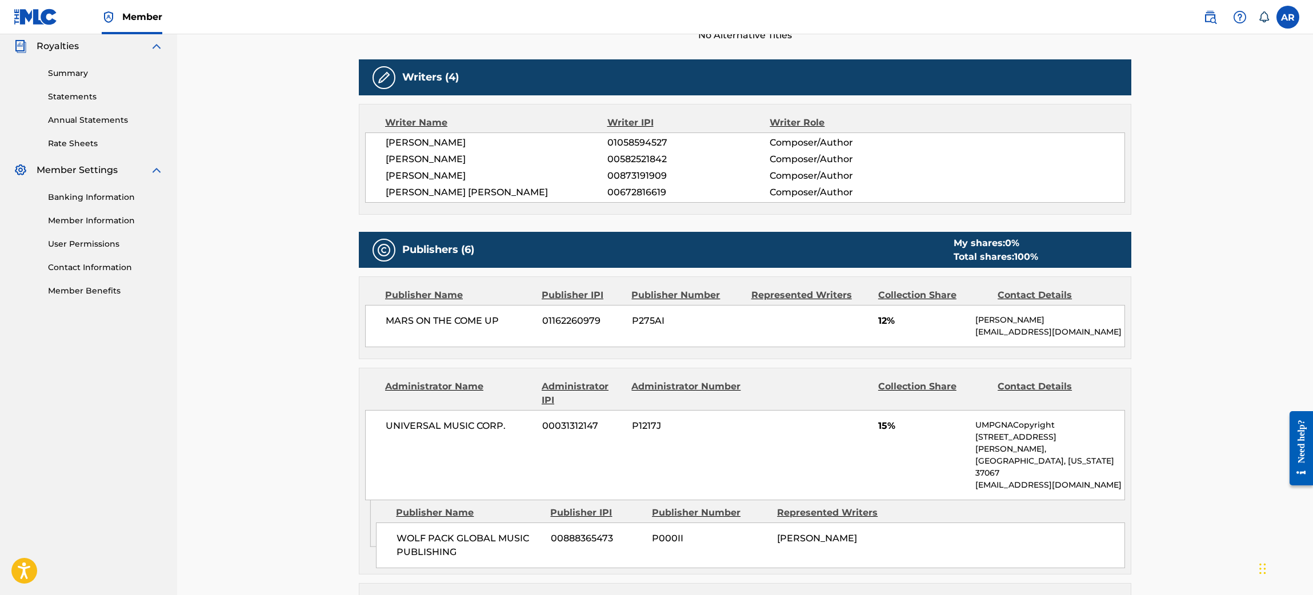
click at [572, 319] on span "01162260979" at bounding box center [582, 321] width 81 height 14
click at [639, 321] on span "P275AI" at bounding box center [687, 321] width 111 height 14
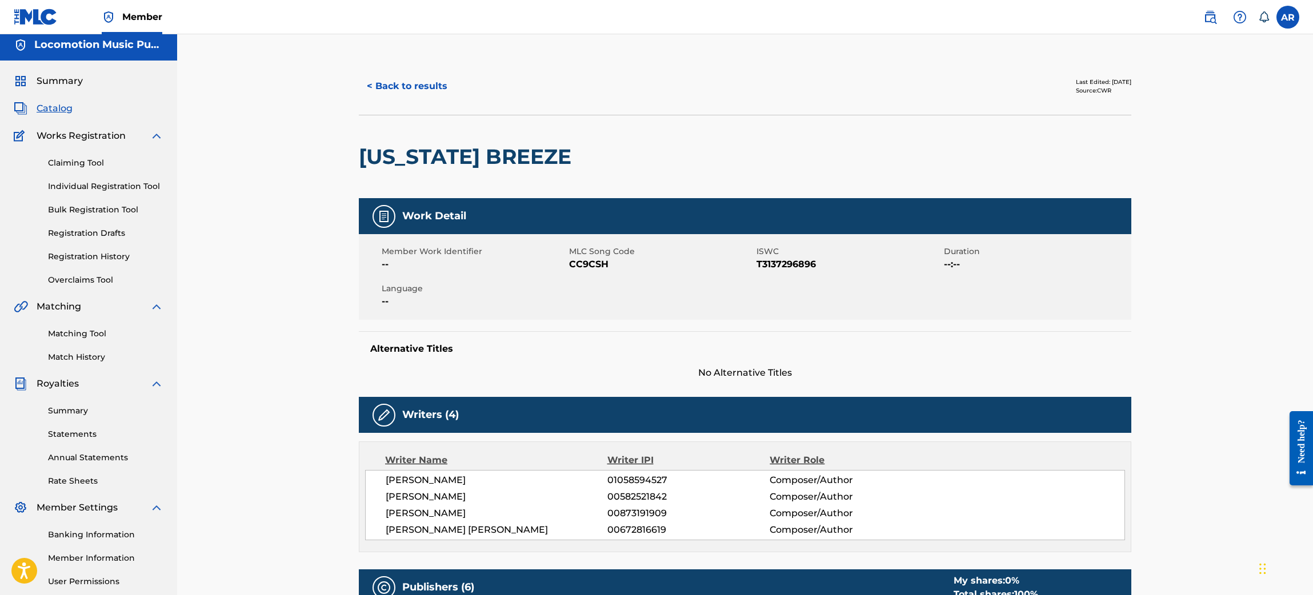
scroll to position [0, 0]
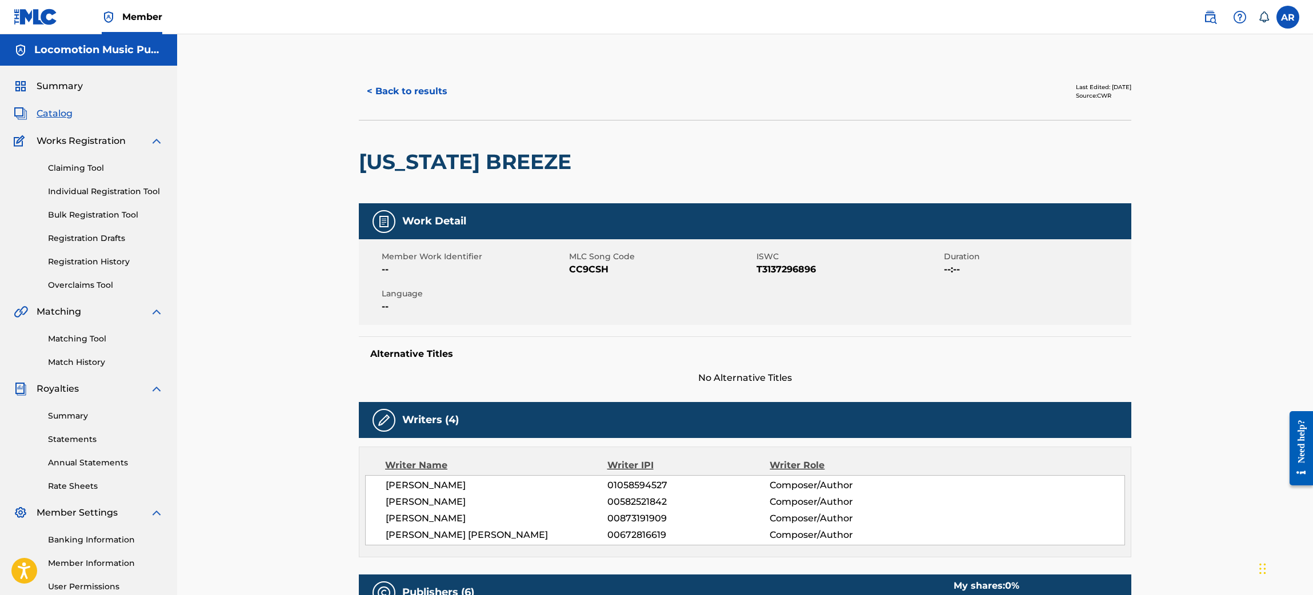
click at [1306, 485] on div "Need help?" at bounding box center [1301, 448] width 23 height 74
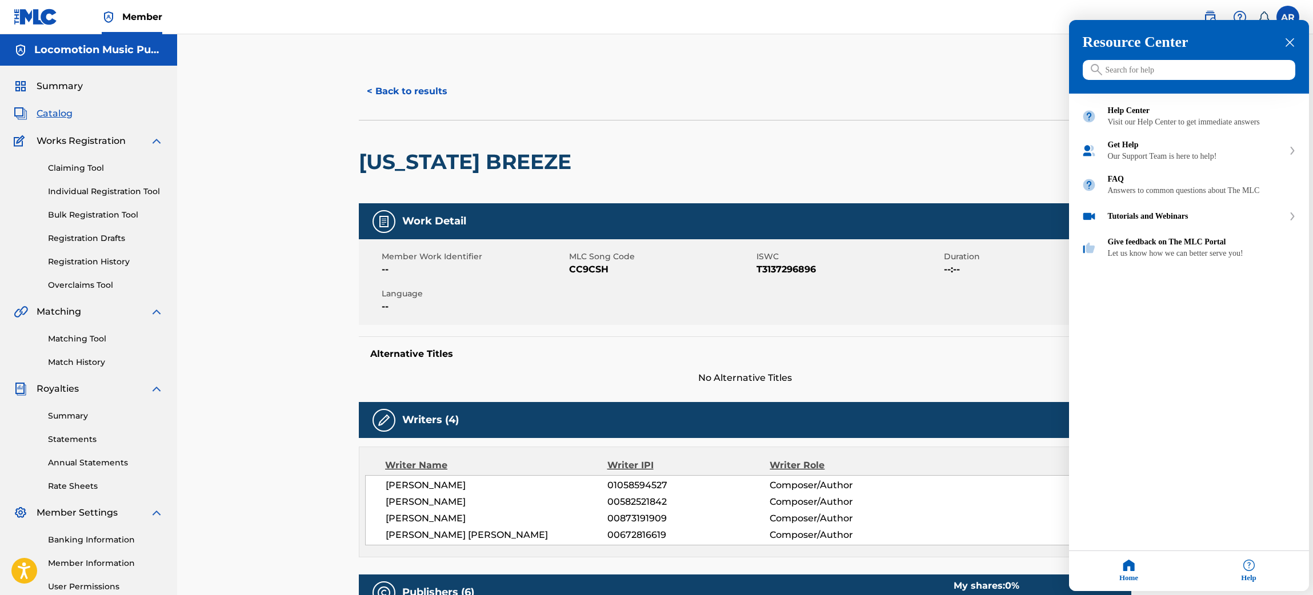
click at [1161, 62] on input "Search for help" at bounding box center [1189, 70] width 213 height 20
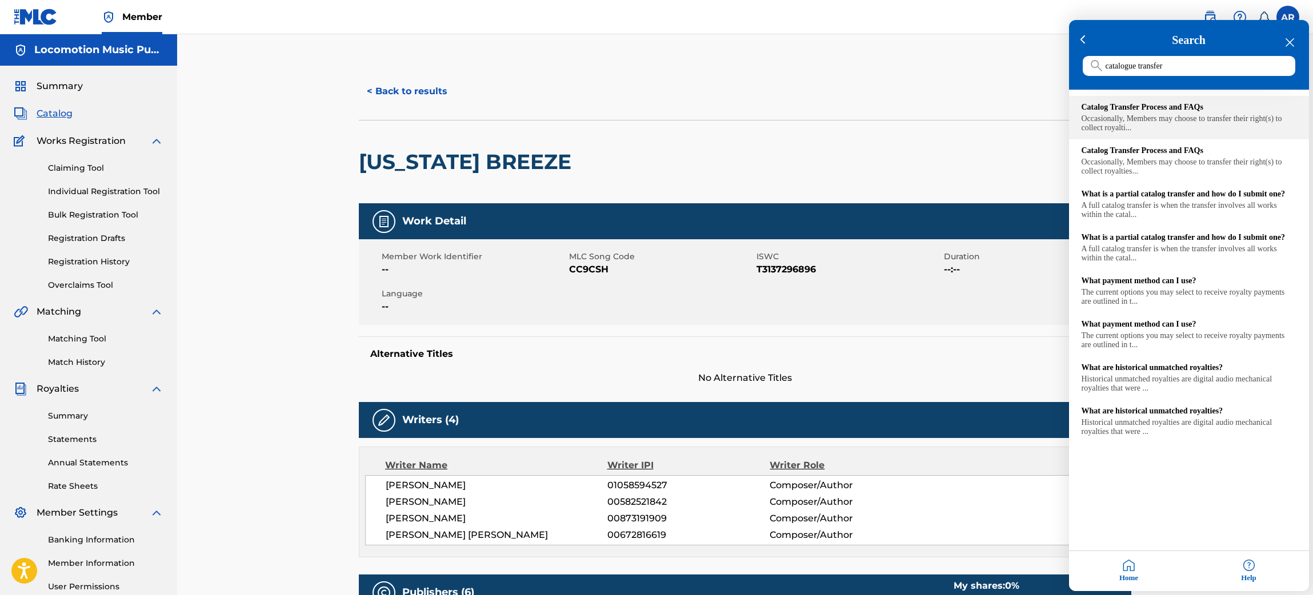
type input "catalogue transfer"
click at [1169, 114] on div "Catalog Transfer Process and FAQs Occasionally, Members may choose to transfer …" at bounding box center [1189, 118] width 215 height 30
click at [273, 190] on div at bounding box center [656, 297] width 1313 height 595
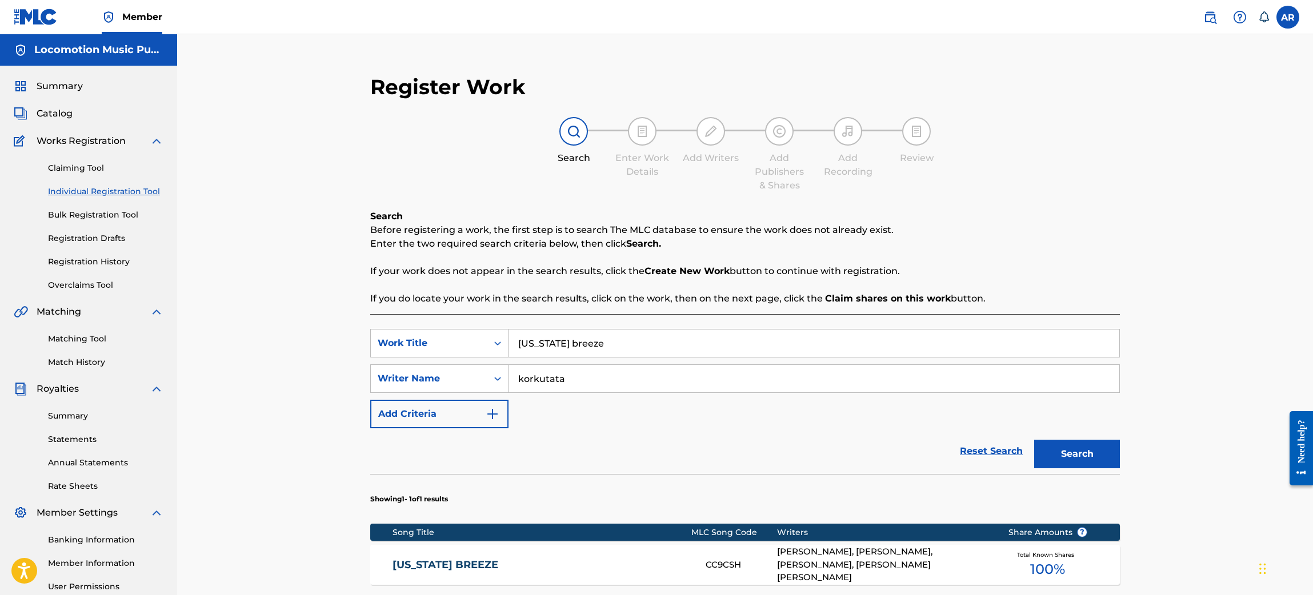
scroll to position [109, 0]
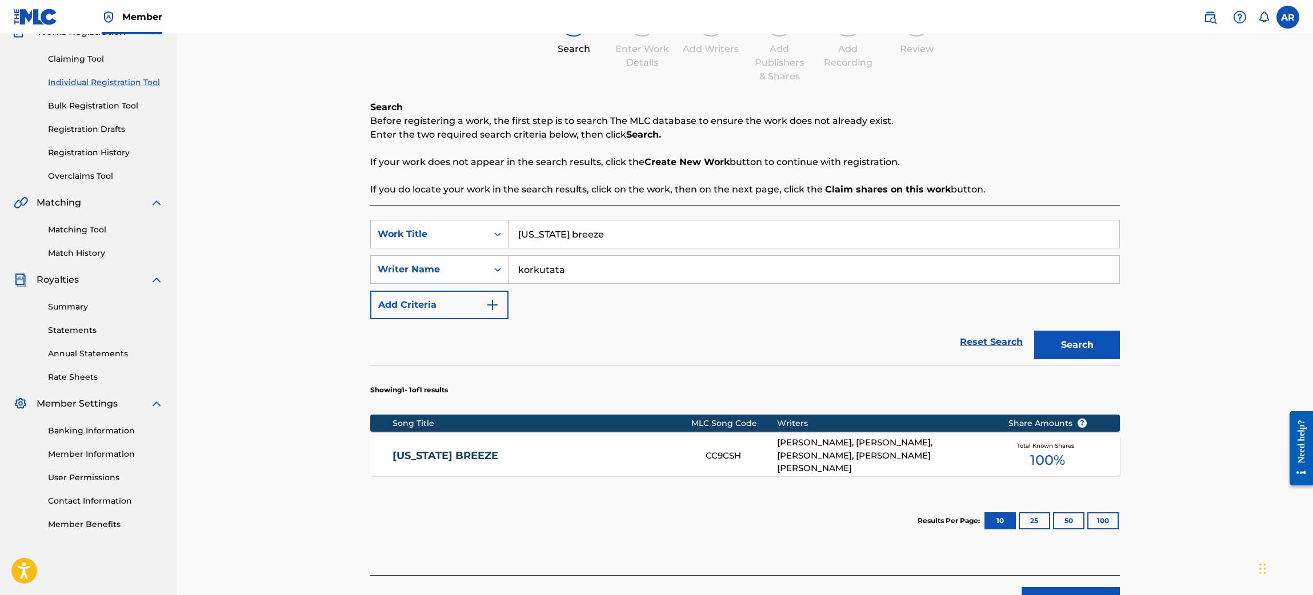
click at [589, 225] on input "[US_STATE] breeze" at bounding box center [814, 234] width 611 height 27
type input "car park"
type input "[PERSON_NAME]"
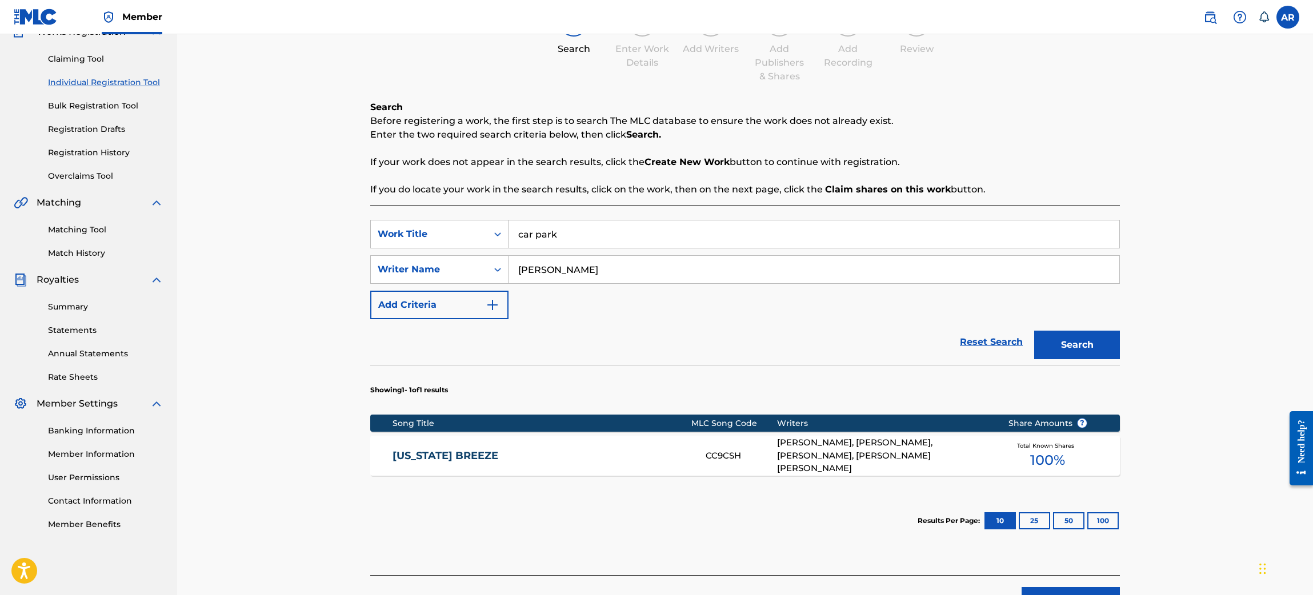
click at [1034, 331] on button "Search" at bounding box center [1077, 345] width 86 height 29
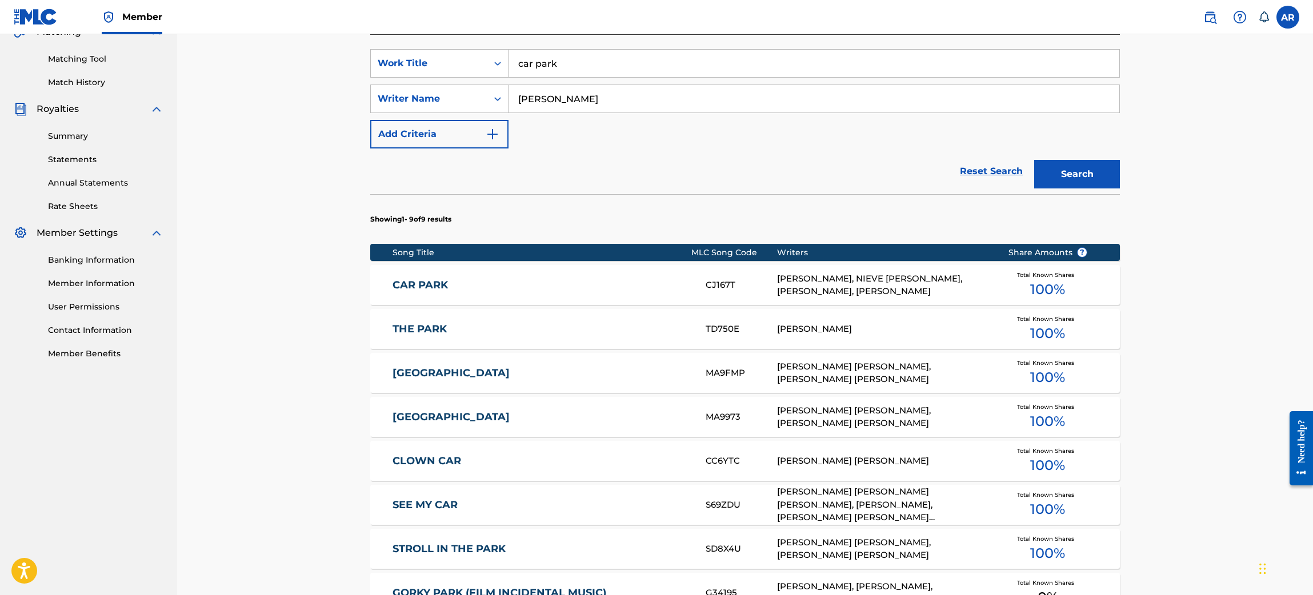
scroll to position [283, 0]
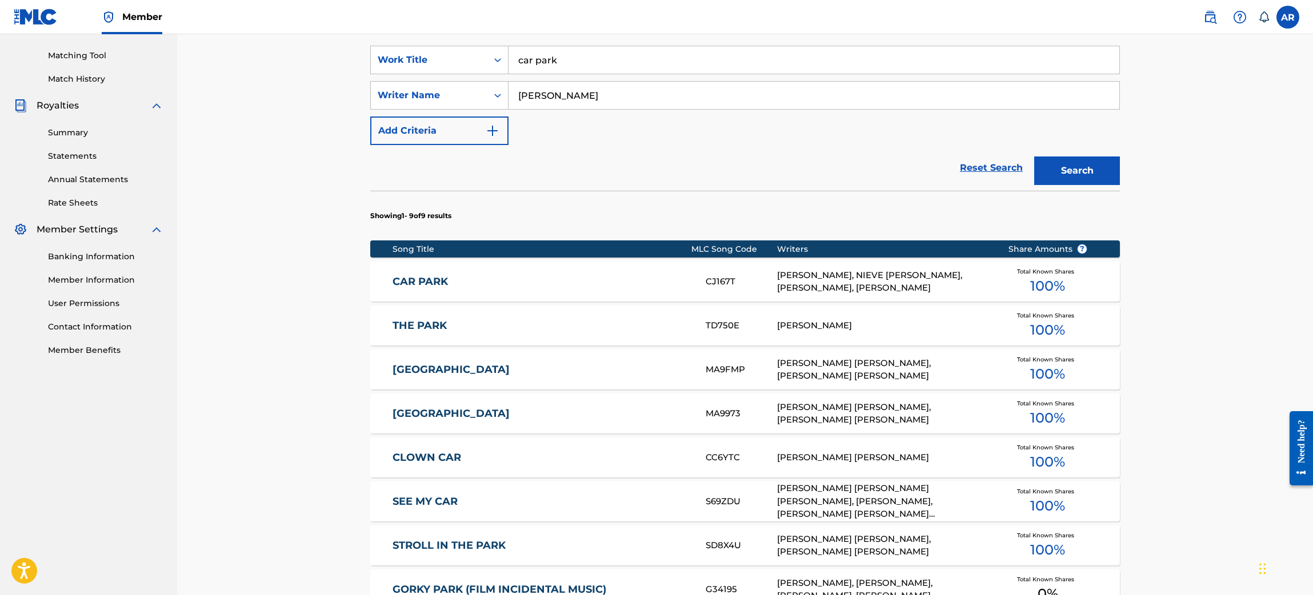
click at [511, 289] on div "CAR PARK CJ167T [PERSON_NAME], NIEVE [PERSON_NAME], [PERSON_NAME], [PERSON_NAME…" at bounding box center [745, 282] width 750 height 40
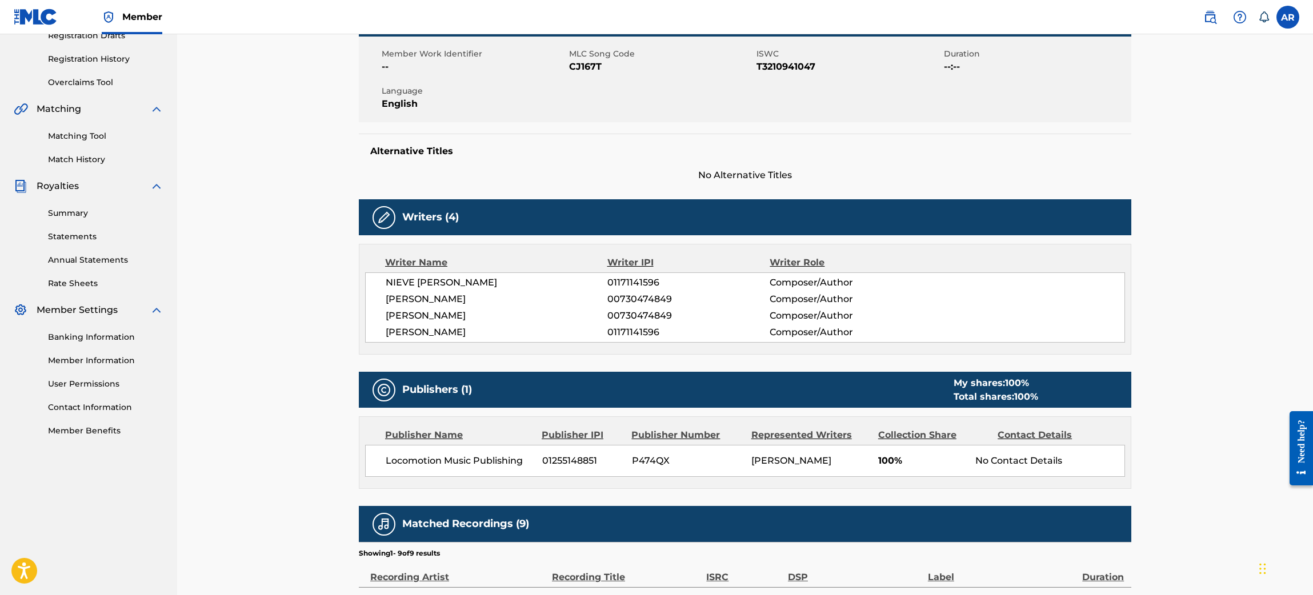
scroll to position [257, 0]
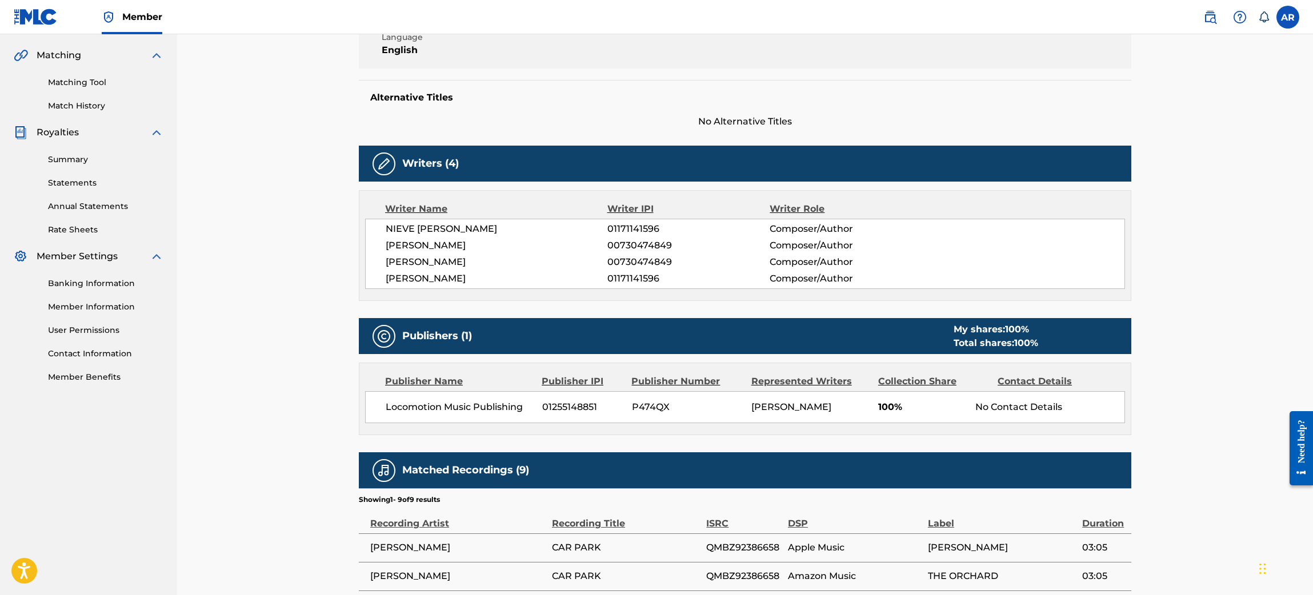
click at [652, 406] on span "P474QX" at bounding box center [687, 408] width 111 height 14
copy span "P474QX"
drag, startPoint x: 520, startPoint y: 406, endPoint x: 389, endPoint y: 402, distance: 131.5
click at [389, 402] on span "Locomotion Music Publishing" at bounding box center [460, 408] width 148 height 14
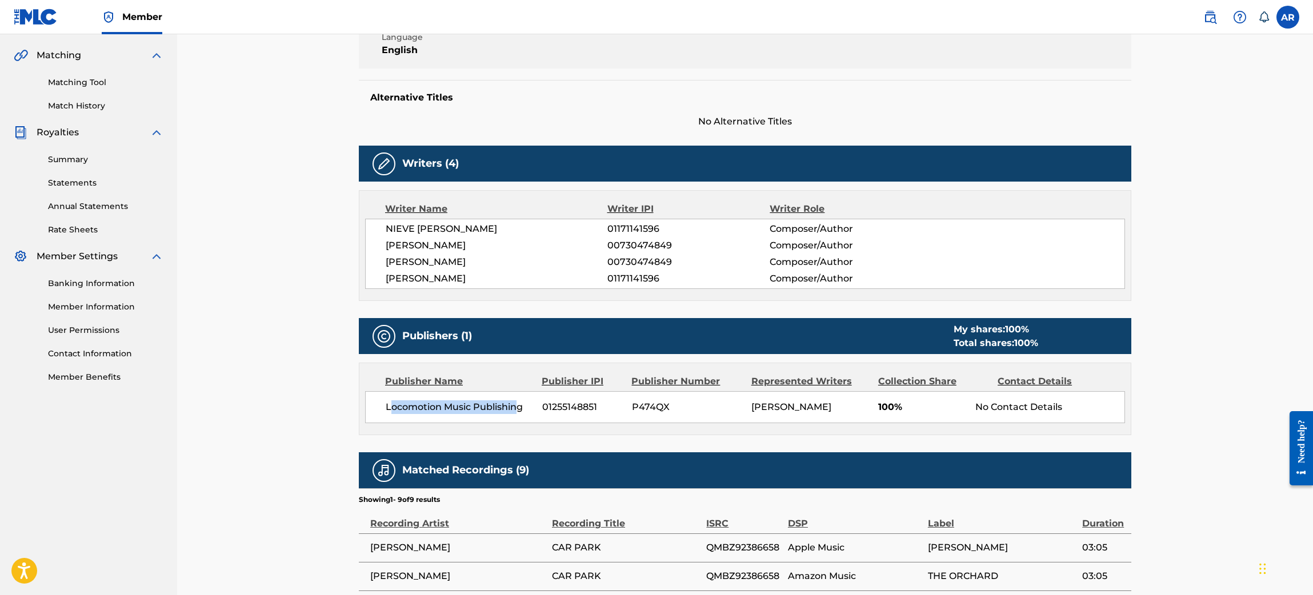
click at [389, 402] on span "Locomotion Music Publishing" at bounding box center [460, 408] width 148 height 14
drag, startPoint x: 523, startPoint y: 406, endPoint x: 385, endPoint y: 407, distance: 137.7
click at [386, 407] on span "Locomotion Music Publishing" at bounding box center [460, 408] width 148 height 14
copy span "Locomotion Music Publishing"
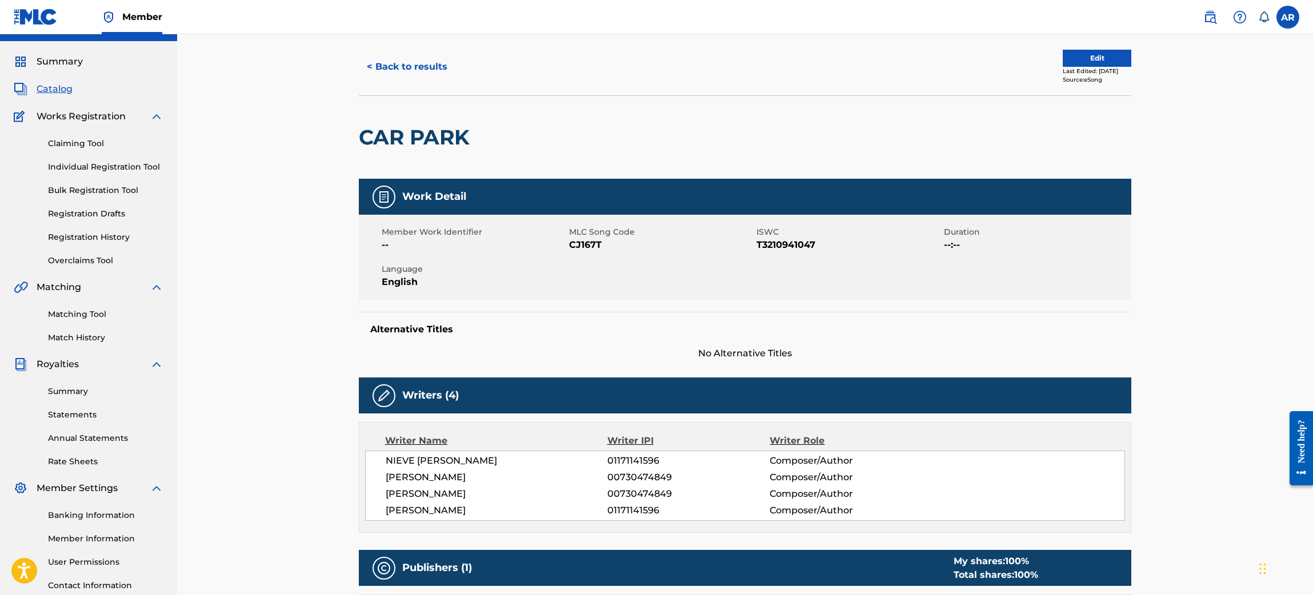
scroll to position [0, 0]
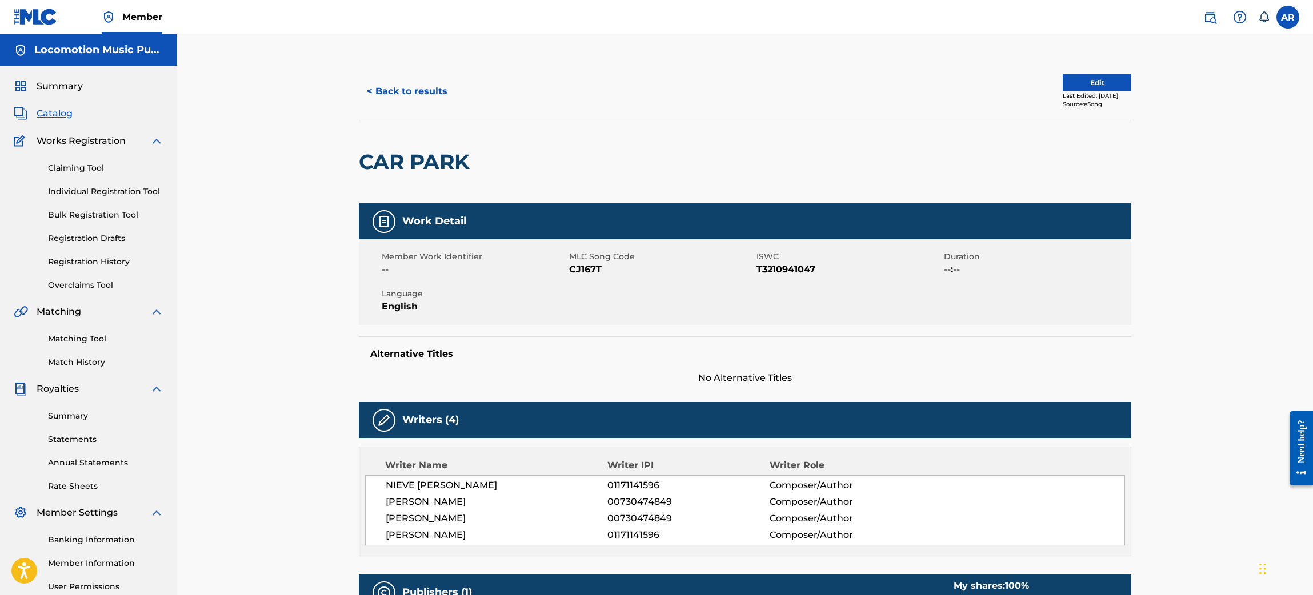
click at [401, 97] on button "< Back to results" at bounding box center [407, 91] width 97 height 29
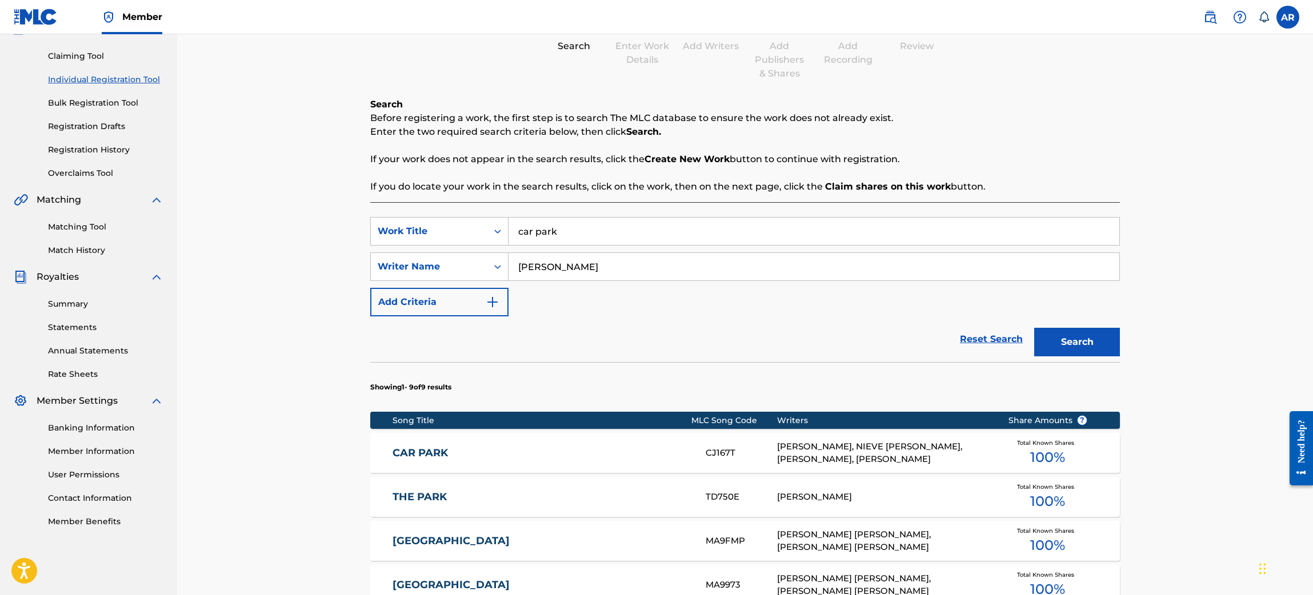
click at [566, 223] on input "car park" at bounding box center [814, 231] width 611 height 27
click at [270, 276] on div "Register Work Search Enter Work Details Add Writers Add Publishers & Shares Add…" at bounding box center [745, 449] width 1136 height 1054
click at [578, 225] on input "car park" at bounding box center [814, 231] width 611 height 27
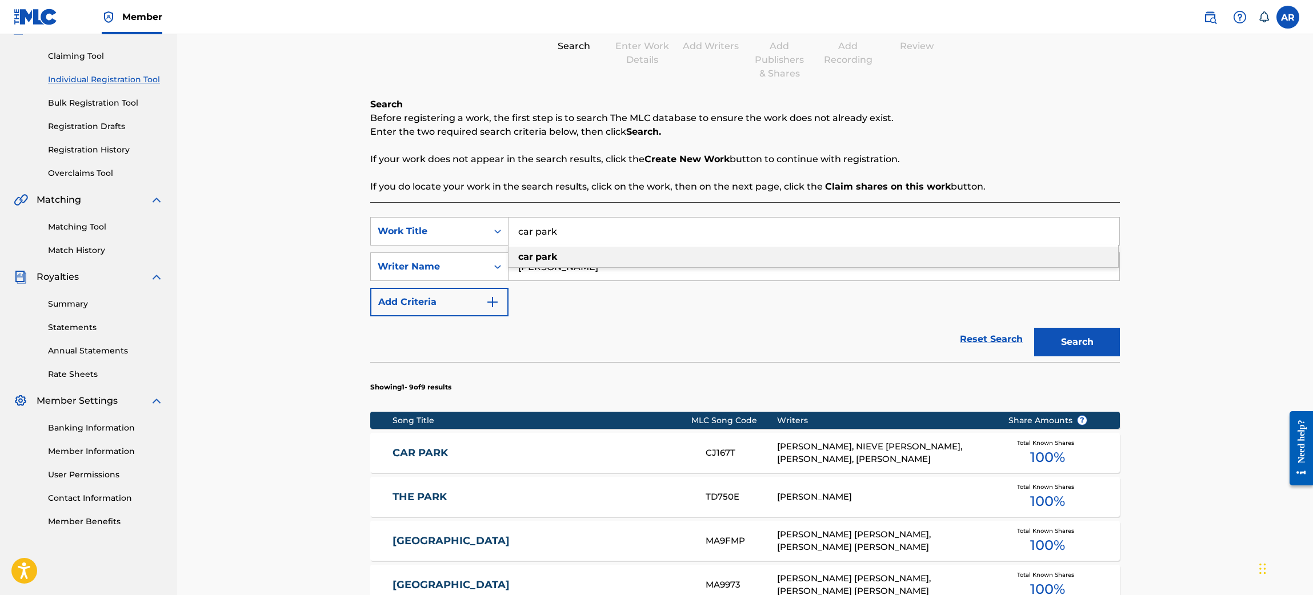
click at [578, 225] on input "car park" at bounding box center [814, 231] width 611 height 27
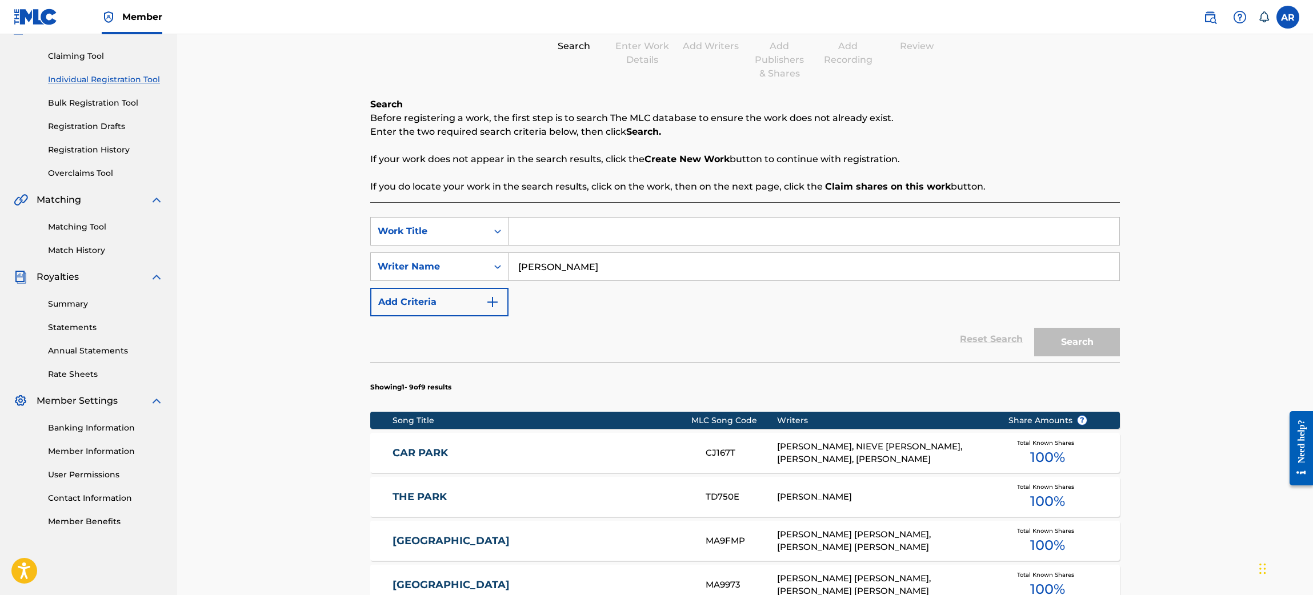
click at [345, 259] on div "Register Work Search Enter Work Details Add Writers Add Publishers & Shares Add…" at bounding box center [745, 464] width 800 height 1026
click at [560, 228] on input "Search Form" at bounding box center [814, 231] width 611 height 27
type input "[US_STATE] breeze"
type input "o"
type input "korkutata"
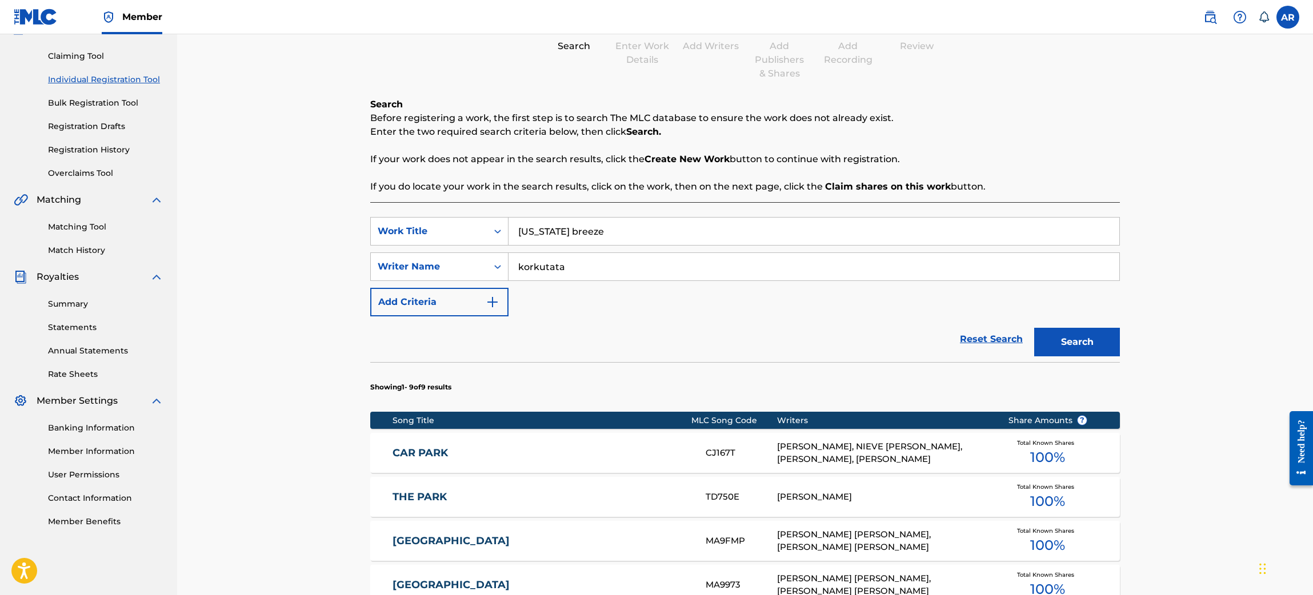
click at [1067, 345] on button "Search" at bounding box center [1077, 342] width 86 height 29
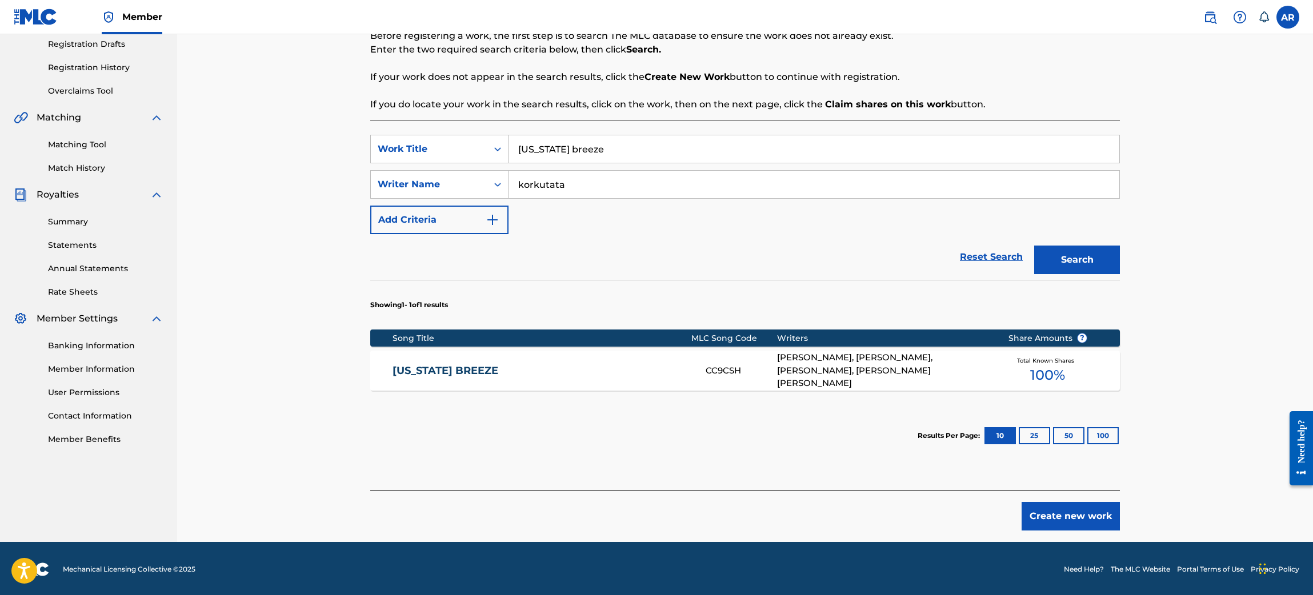
scroll to position [195, 0]
click at [567, 357] on div "[US_STATE] BREEZE CC9CSH [PERSON_NAME], [PERSON_NAME], [PERSON_NAME], [PERSON_N…" at bounding box center [745, 370] width 750 height 40
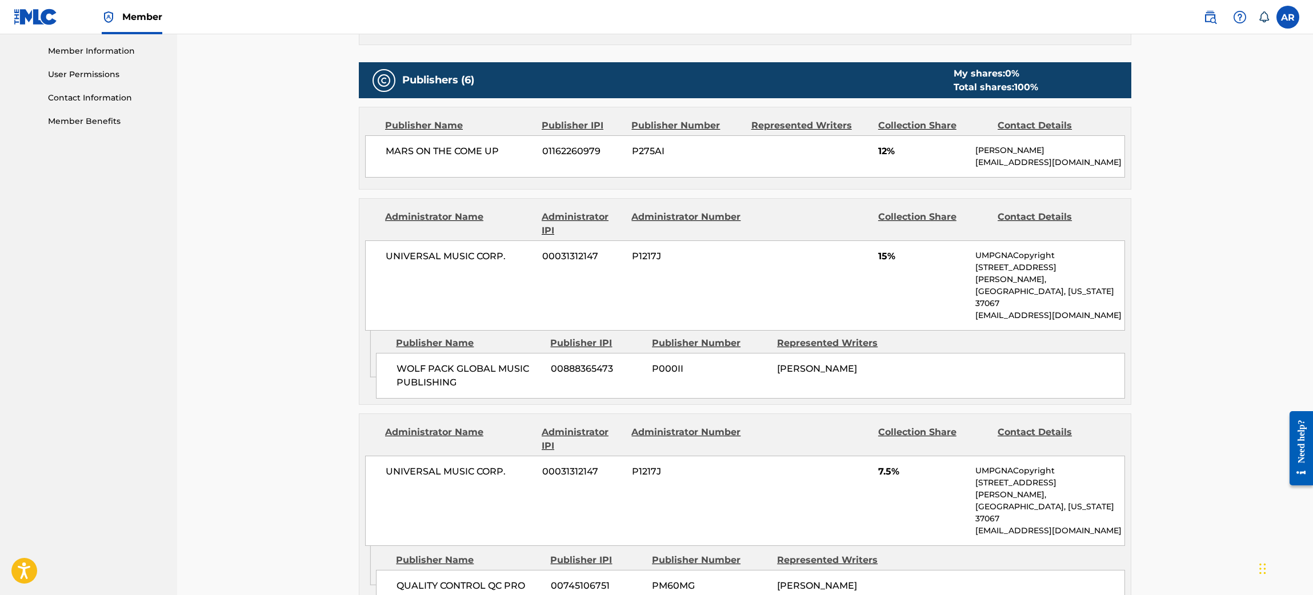
scroll to position [514, 0]
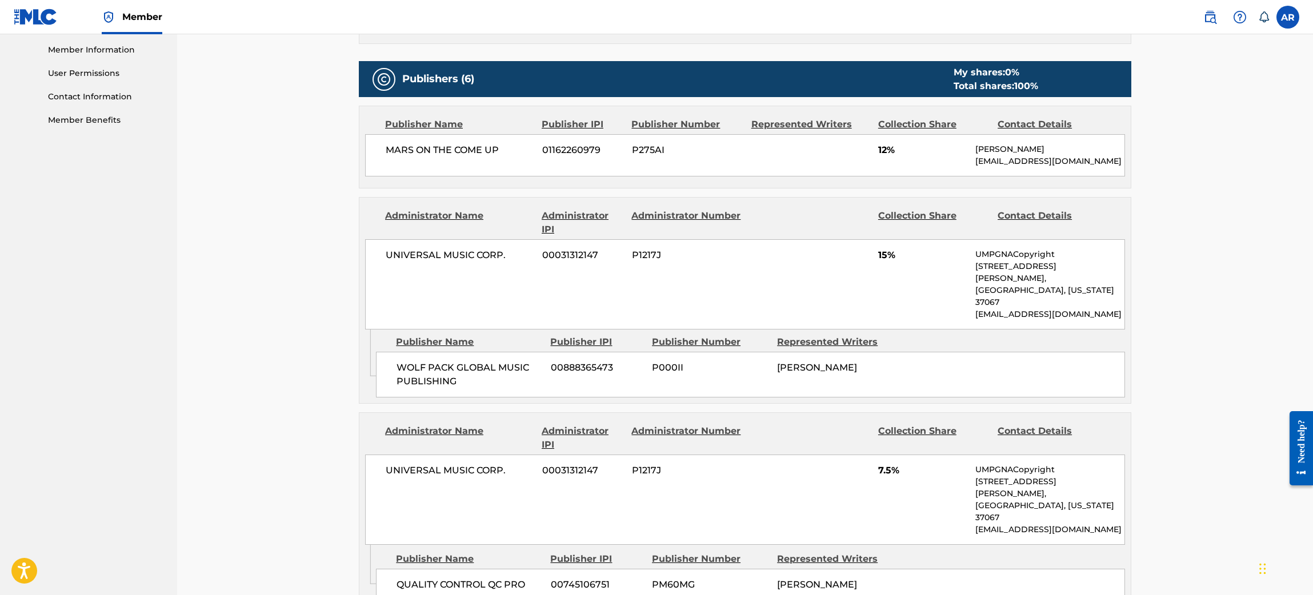
click at [485, 152] on span "MARS ON THE COME UP" at bounding box center [460, 150] width 148 height 14
copy div "MARS ON THE COME UP"
click at [653, 146] on span "P275AI" at bounding box center [687, 150] width 111 height 14
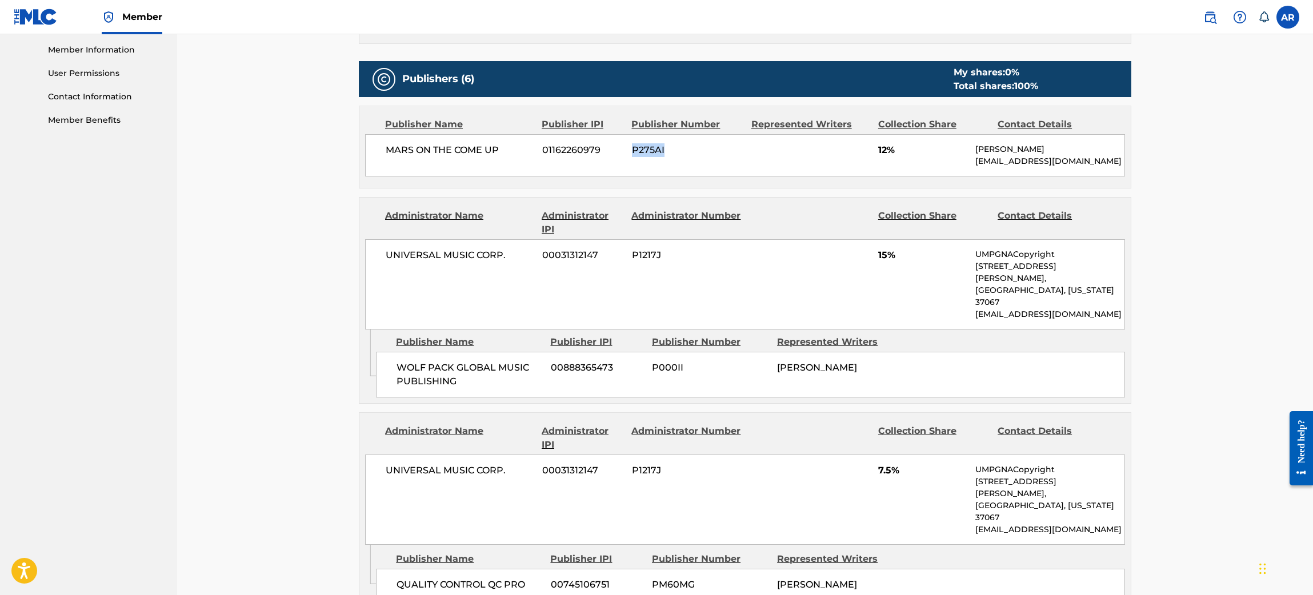
click at [653, 146] on span "P275AI" at bounding box center [687, 150] width 111 height 14
copy span "P275AI"
click at [574, 152] on span "01162260979" at bounding box center [582, 150] width 81 height 14
copy span "01162260979"
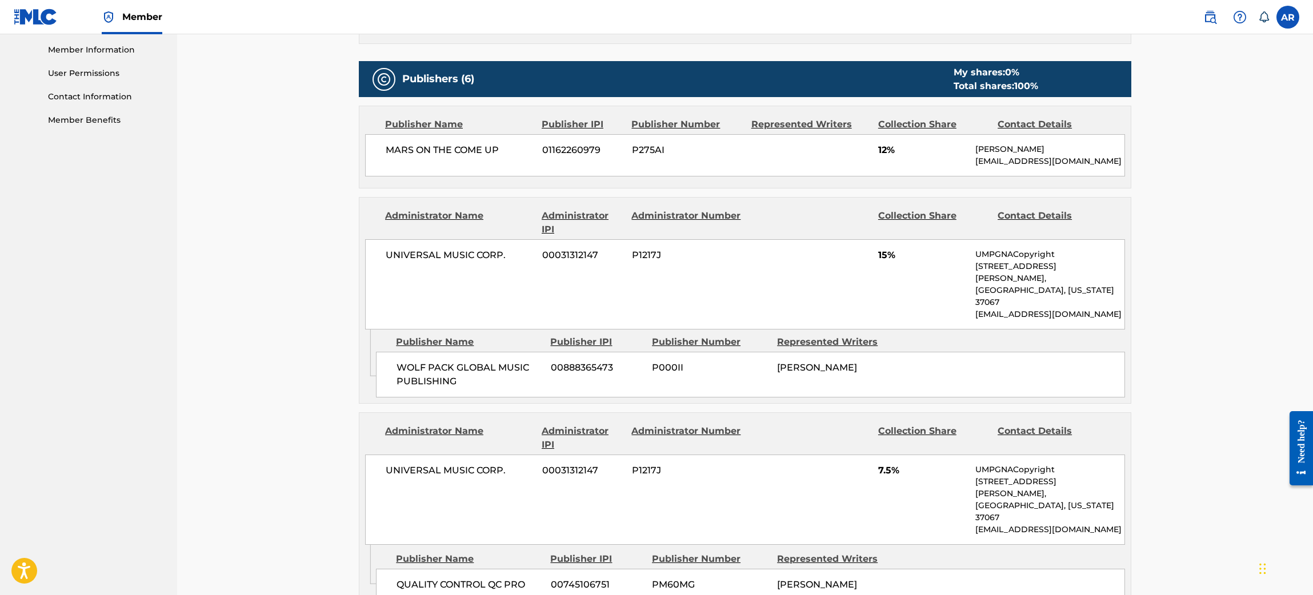
click at [997, 149] on p "[PERSON_NAME]" at bounding box center [1050, 149] width 149 height 12
copy div "[PERSON_NAME]"
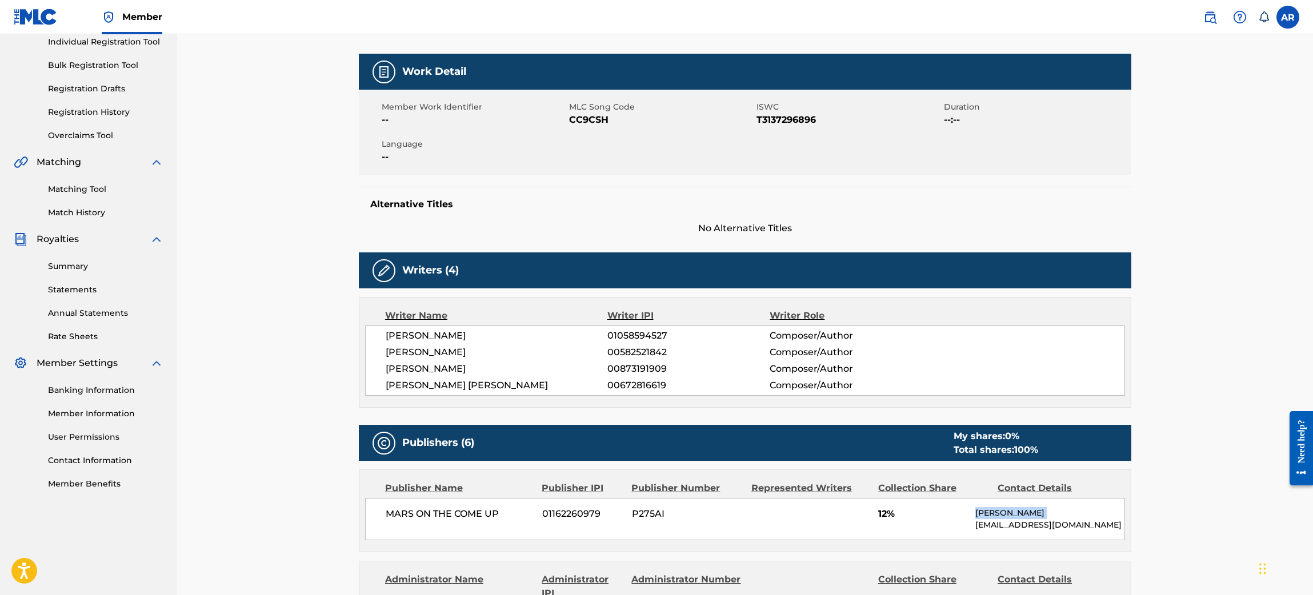
scroll to position [257, 0]
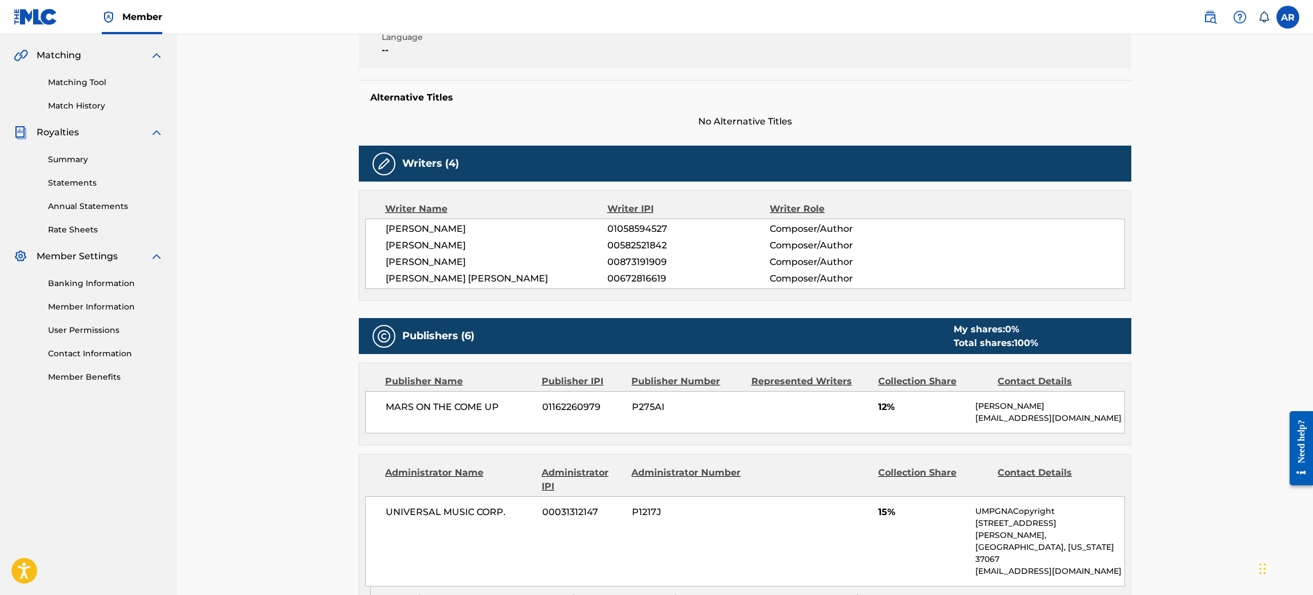
click at [450, 229] on span "[PERSON_NAME]" at bounding box center [497, 229] width 222 height 14
copy div "[PERSON_NAME]"
click at [644, 233] on span "01058594527" at bounding box center [688, 229] width 162 height 14
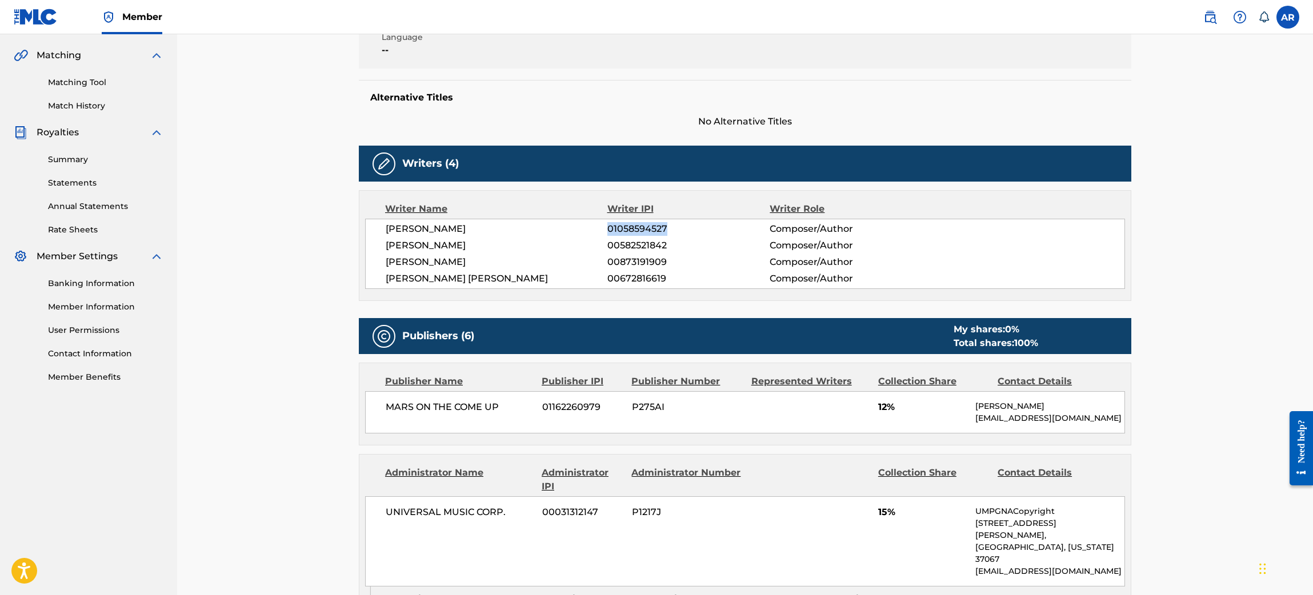
click at [644, 233] on span "01058594527" at bounding box center [688, 229] width 162 height 14
copy span "01058594527"
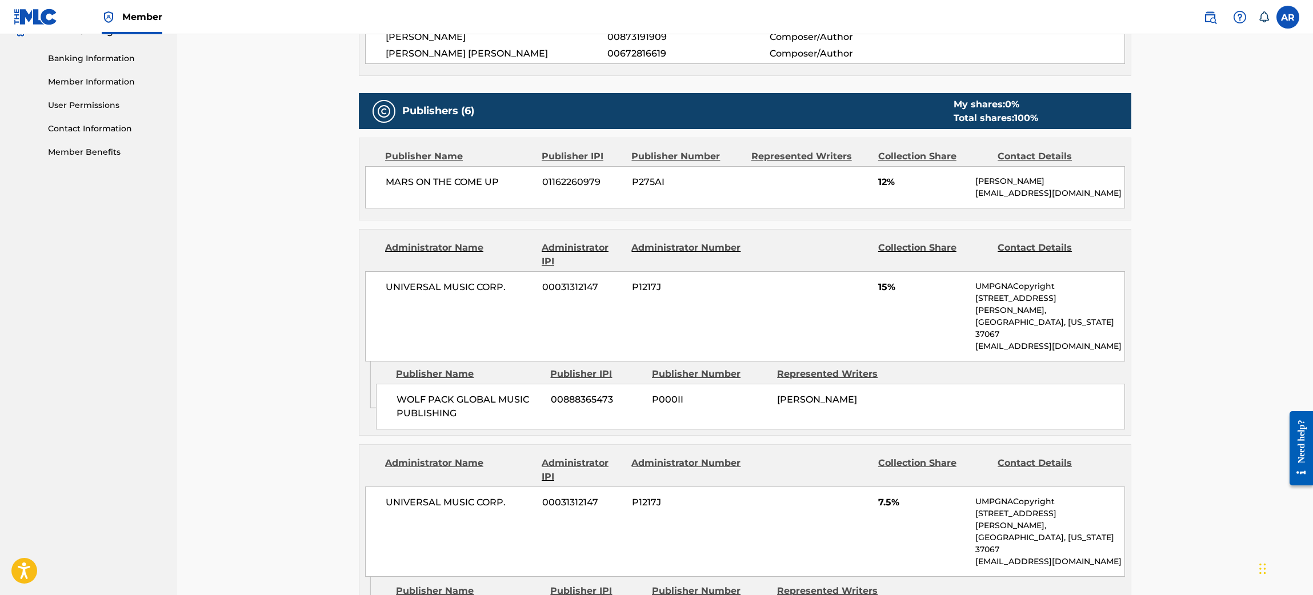
scroll to position [428, 0]
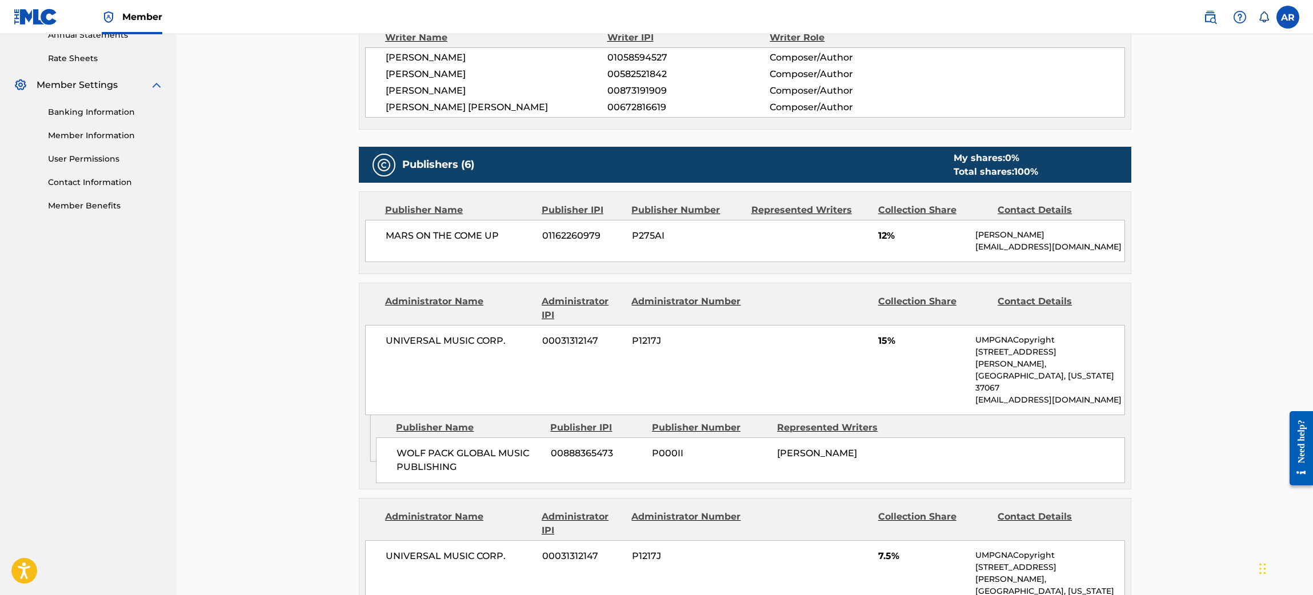
click at [568, 235] on span "01162260979" at bounding box center [582, 236] width 81 height 14
click at [647, 234] on span "P275AI" at bounding box center [687, 236] width 111 height 14
copy span "P275AI"
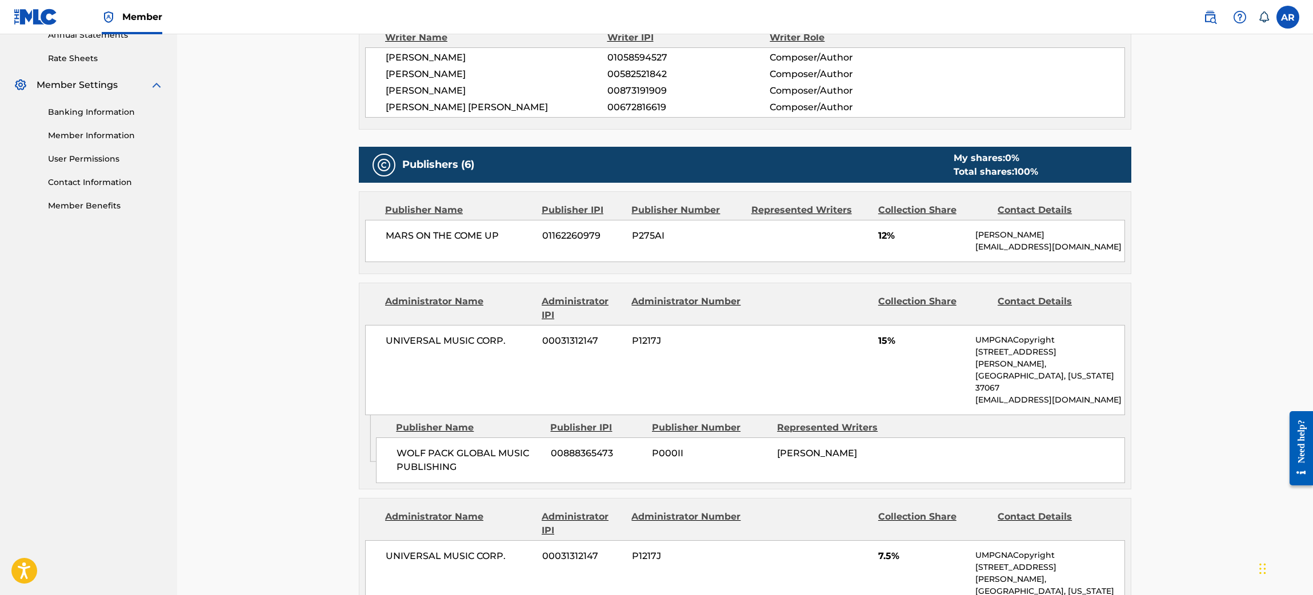
click at [570, 233] on span "01162260979" at bounding box center [582, 236] width 81 height 14
copy span "01162260979"
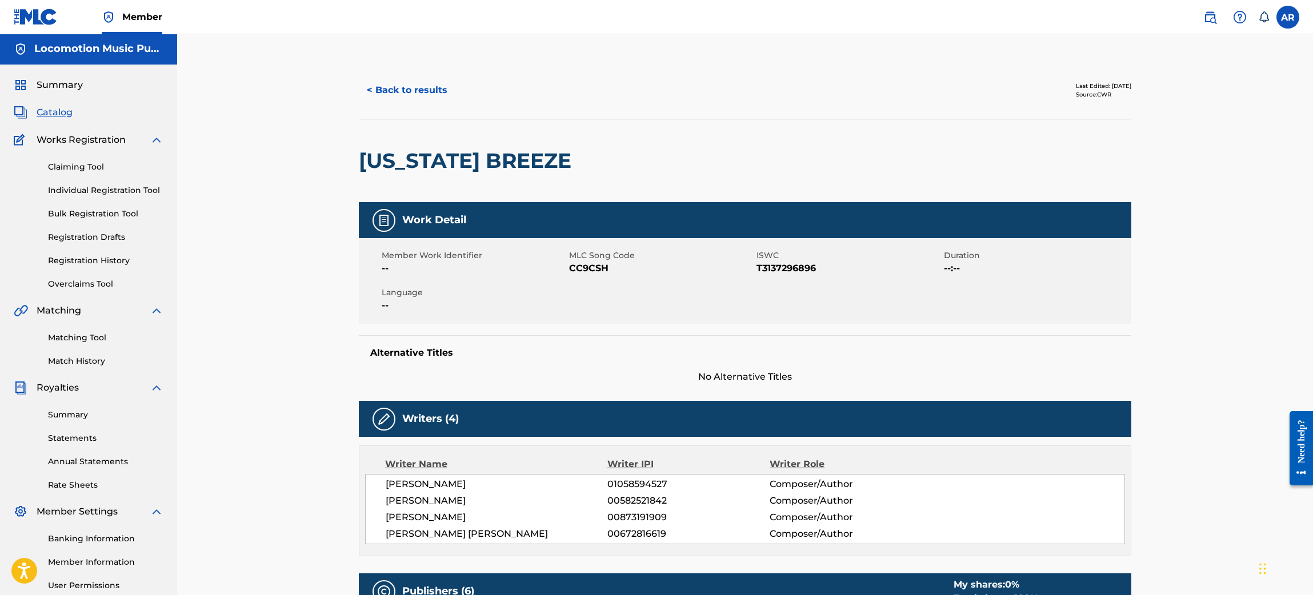
scroll to position [0, 0]
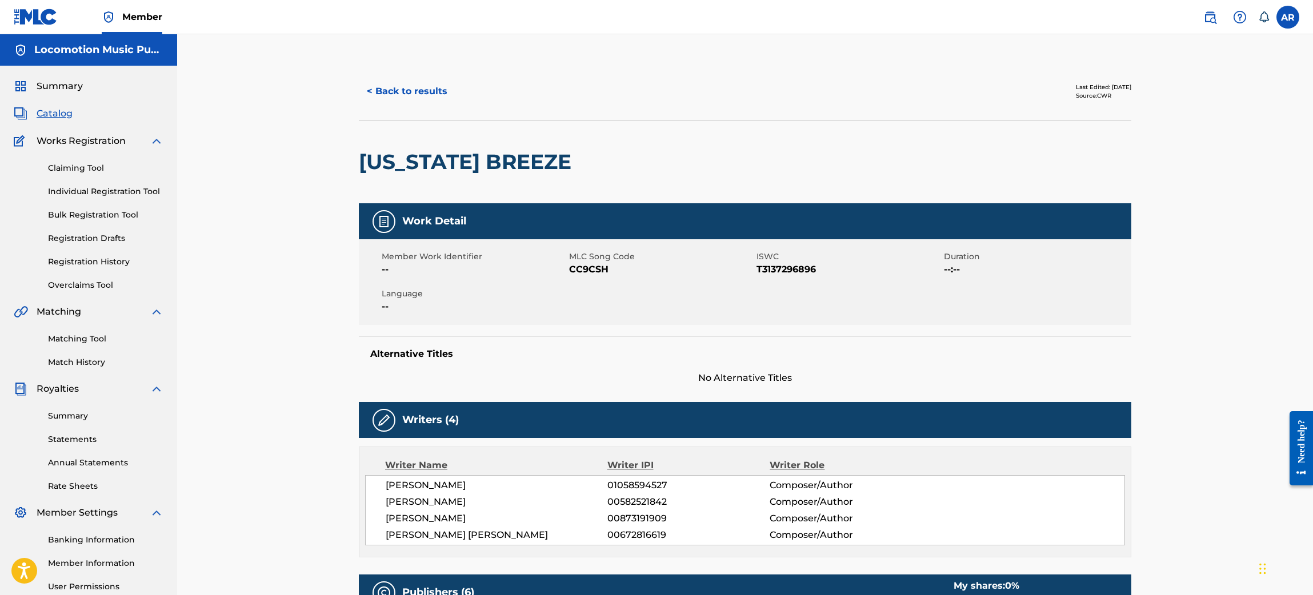
click at [643, 479] on span "01058594527" at bounding box center [688, 486] width 162 height 14
click at [630, 483] on span "01058594527" at bounding box center [688, 486] width 162 height 14
drag, startPoint x: 486, startPoint y: 483, endPoint x: 389, endPoint y: 486, distance: 96.6
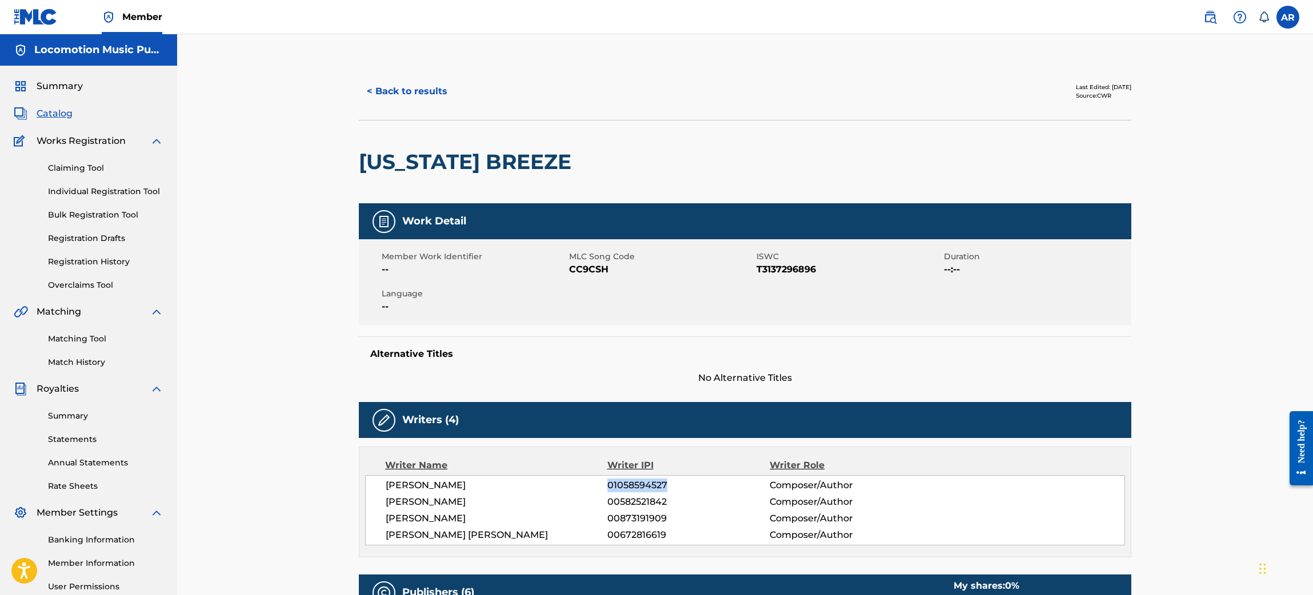
click at [389, 486] on span "[PERSON_NAME]" at bounding box center [497, 486] width 222 height 14
click at [622, 483] on span "01058594527" at bounding box center [688, 486] width 162 height 14
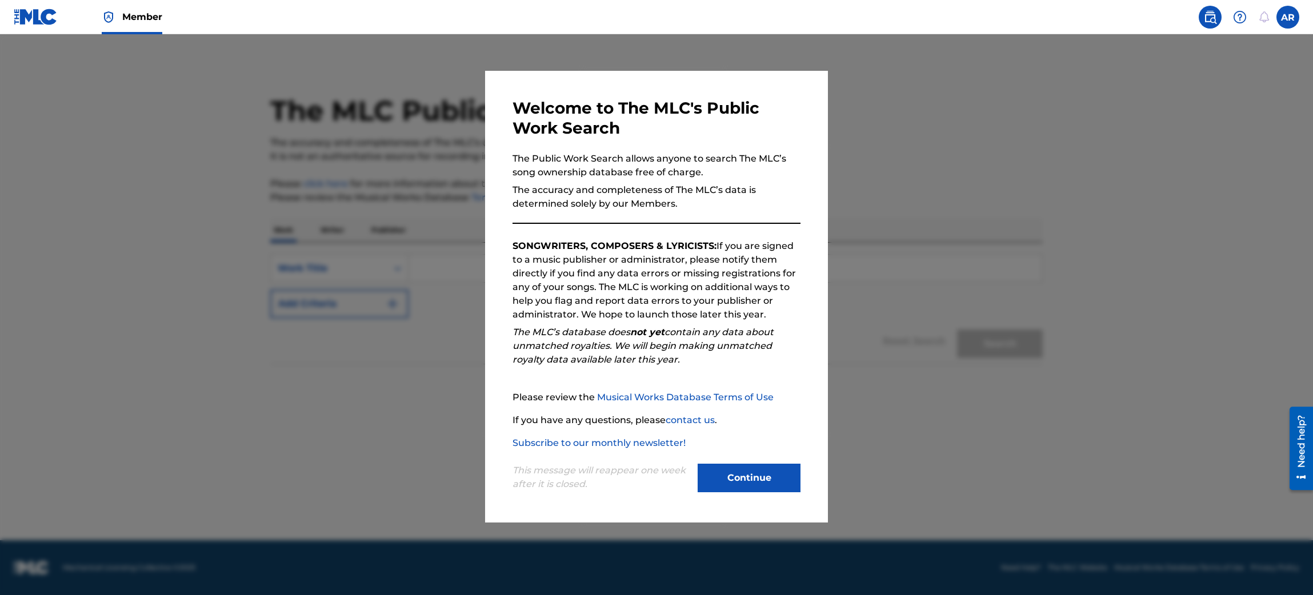
click at [711, 486] on button "Continue" at bounding box center [749, 478] width 103 height 29
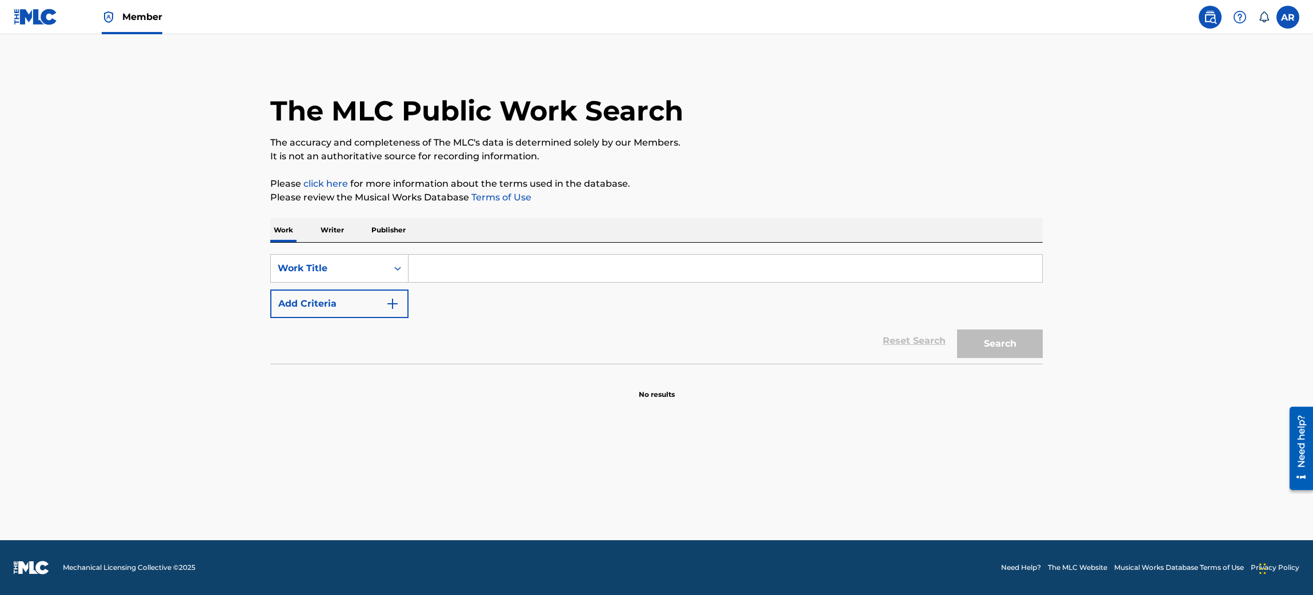
click at [462, 274] on input "Search Form" at bounding box center [726, 268] width 634 height 27
type input "m"
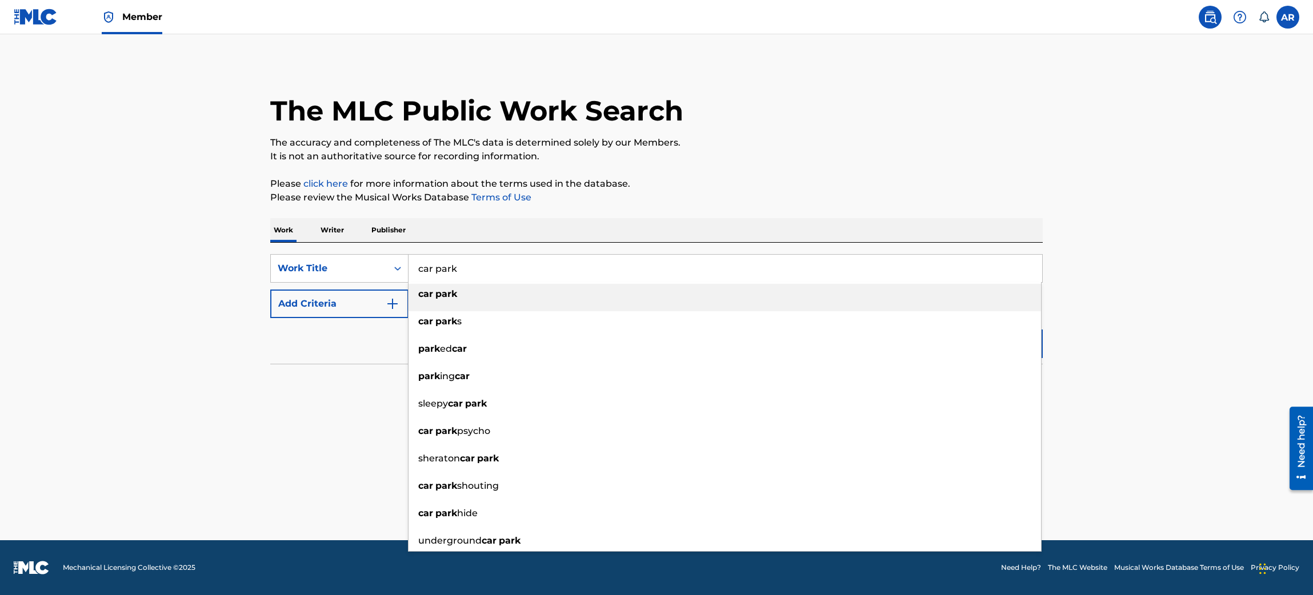
type input "car park"
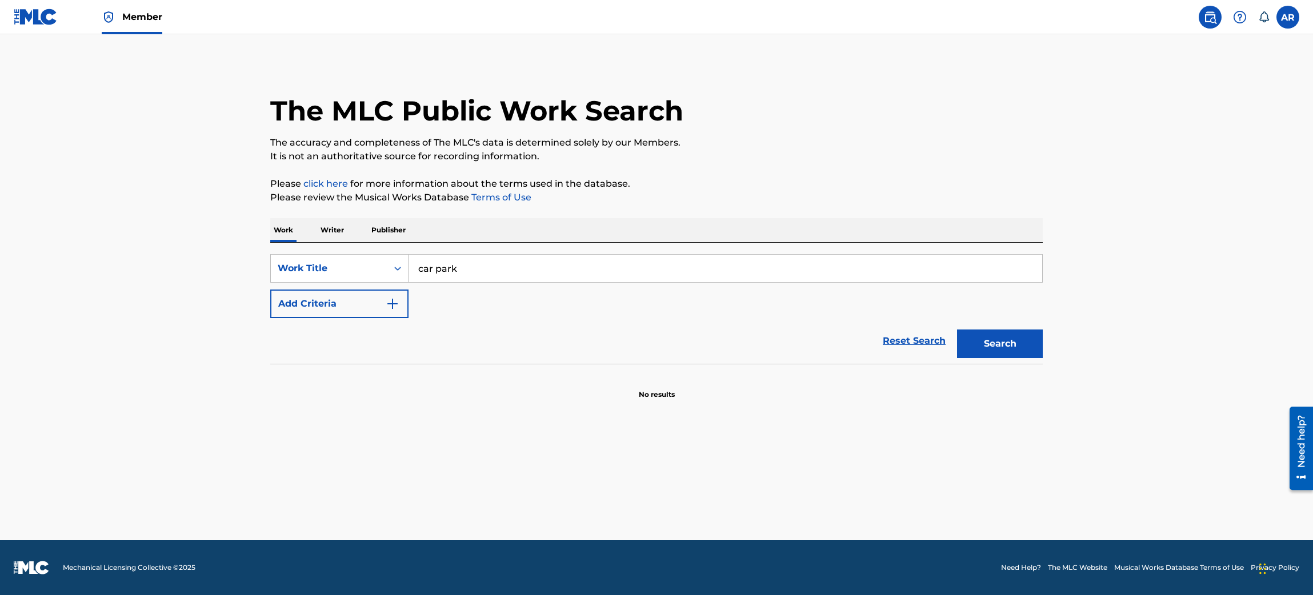
click at [283, 294] on button "Add Criteria" at bounding box center [339, 304] width 138 height 29
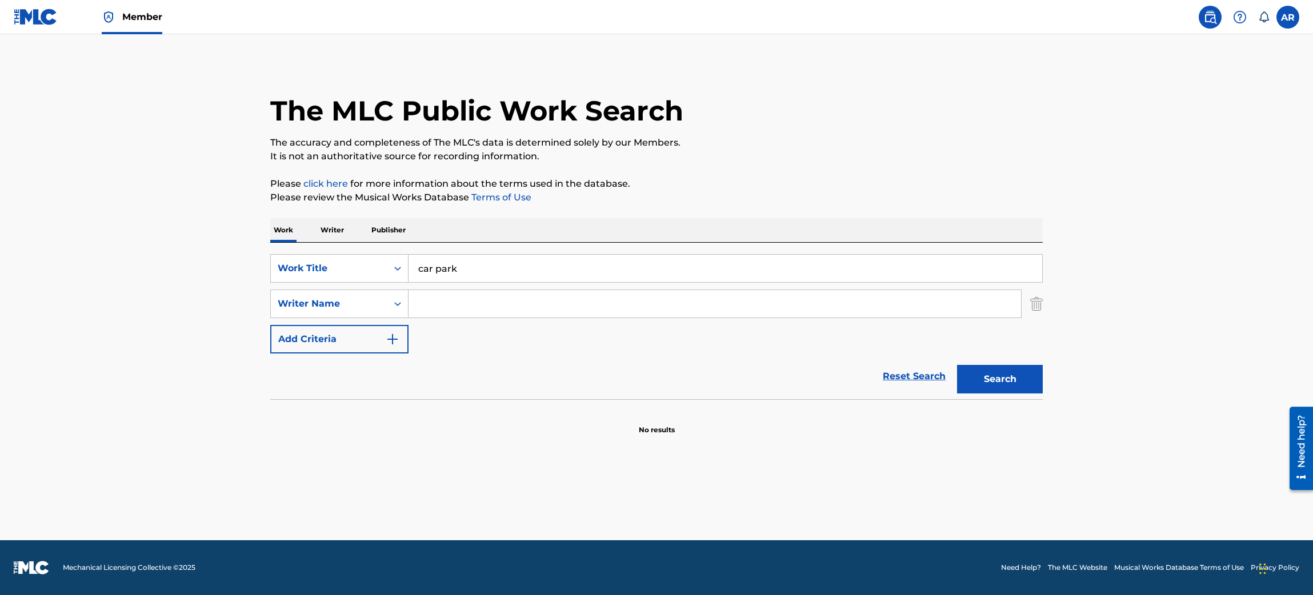
click at [468, 299] on input "Search Form" at bounding box center [715, 303] width 613 height 27
type input "[PERSON_NAME]"
click at [957, 365] on button "Search" at bounding box center [1000, 379] width 86 height 29
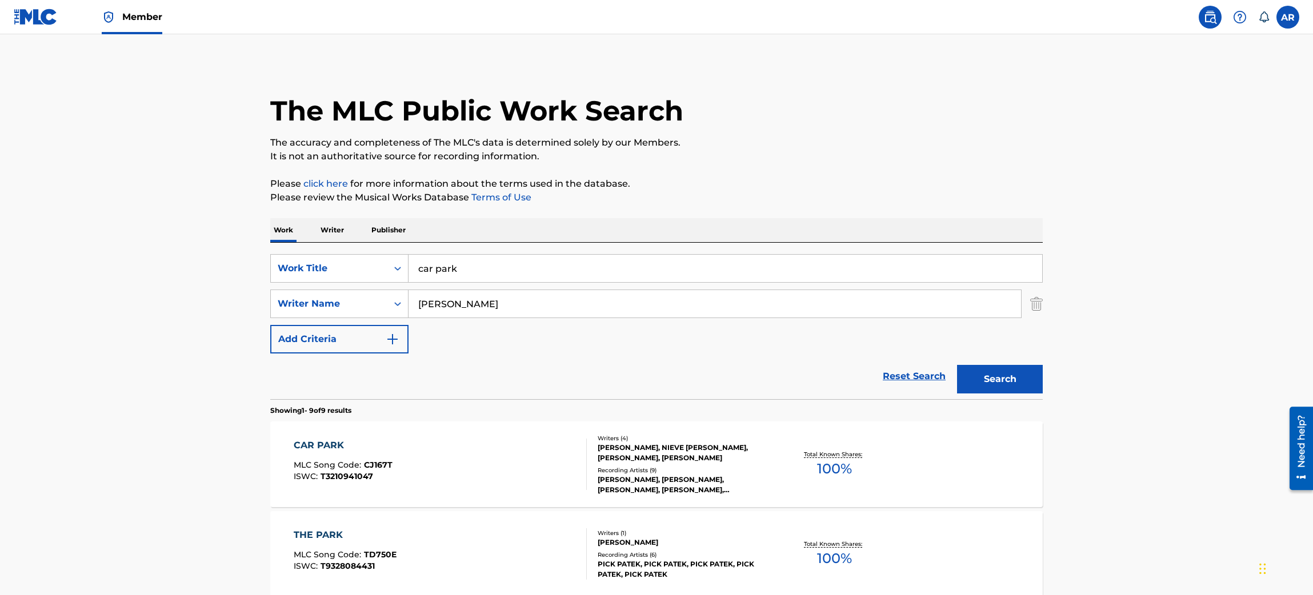
click at [361, 443] on div "CAR PARK" at bounding box center [343, 446] width 99 height 14
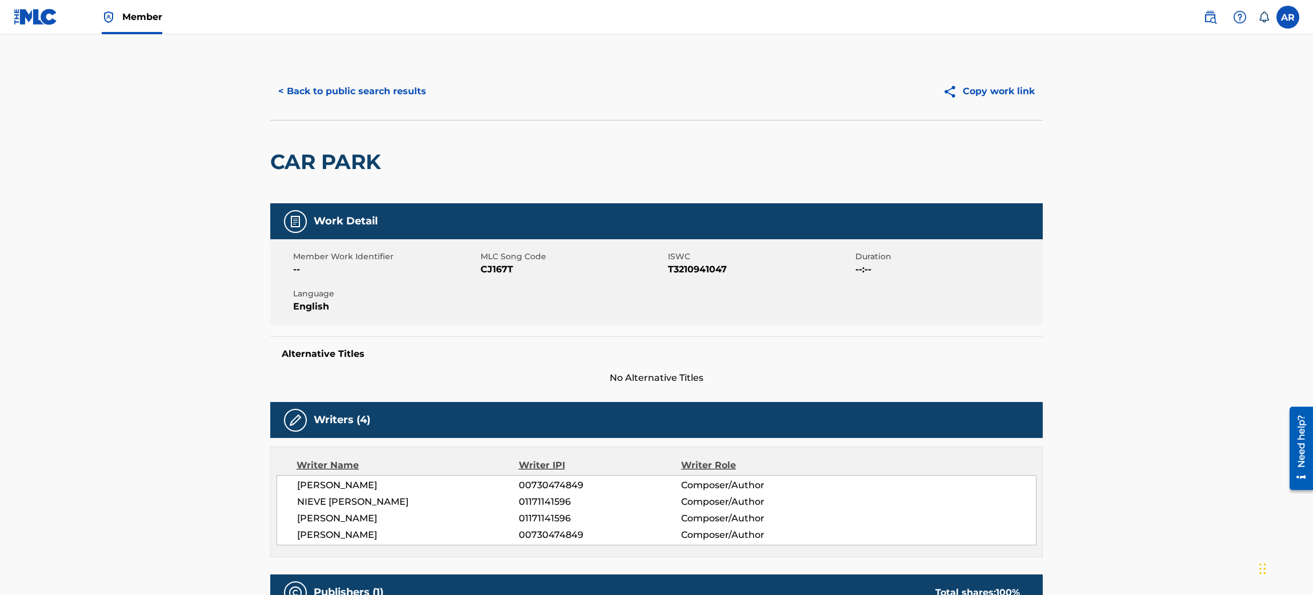
scroll to position [171, 0]
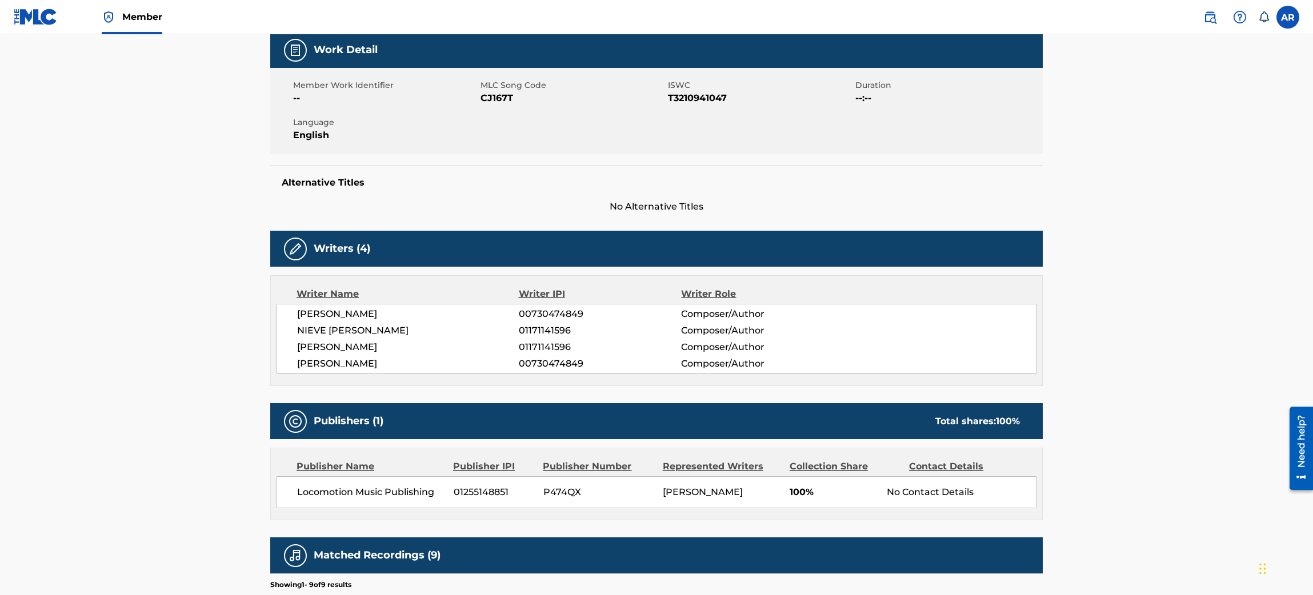
click at [193, 378] on main "< Back to public search results Copy work link CAR PARK Work Detail Member Work…" at bounding box center [656, 378] width 1313 height 1031
drag, startPoint x: 424, startPoint y: 490, endPoint x: 298, endPoint y: 491, distance: 126.3
click at [298, 491] on span "Locomotion Music Publishing" at bounding box center [371, 493] width 148 height 14
copy span "Locomotion Music Publishing"
click at [546, 490] on span "P474QX" at bounding box center [598, 493] width 111 height 14
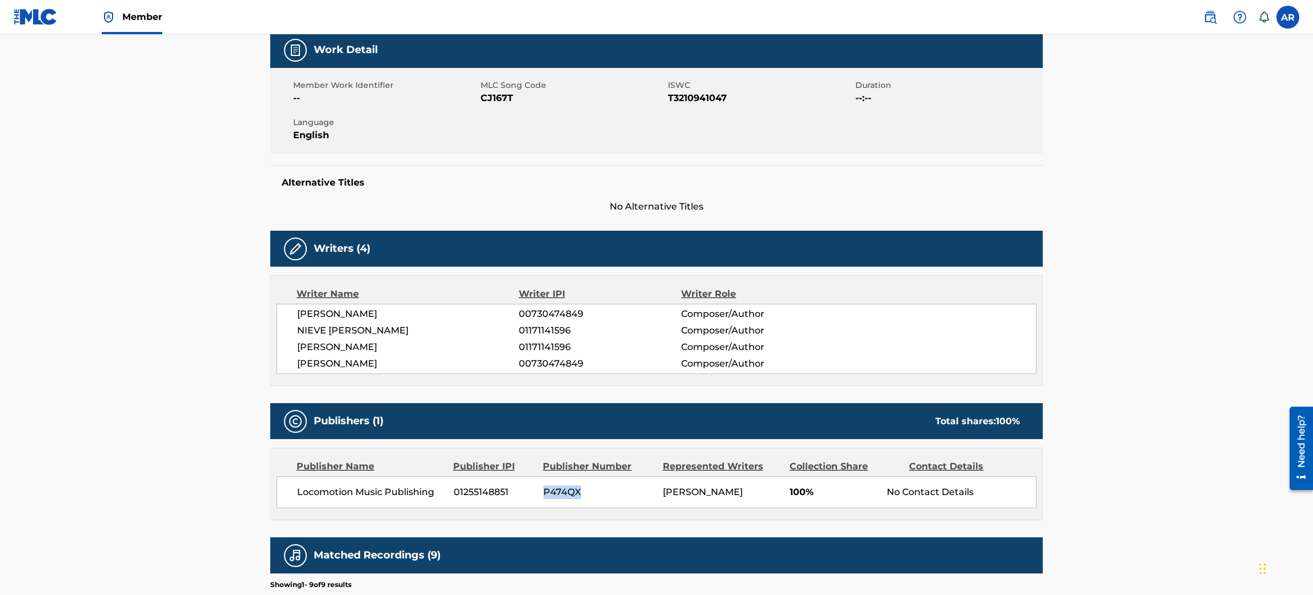
click at [546, 490] on span "P474QX" at bounding box center [598, 493] width 111 height 14
copy span "P474QX"
click at [496, 489] on span "01255148851" at bounding box center [494, 493] width 81 height 14
copy span "01255148851"
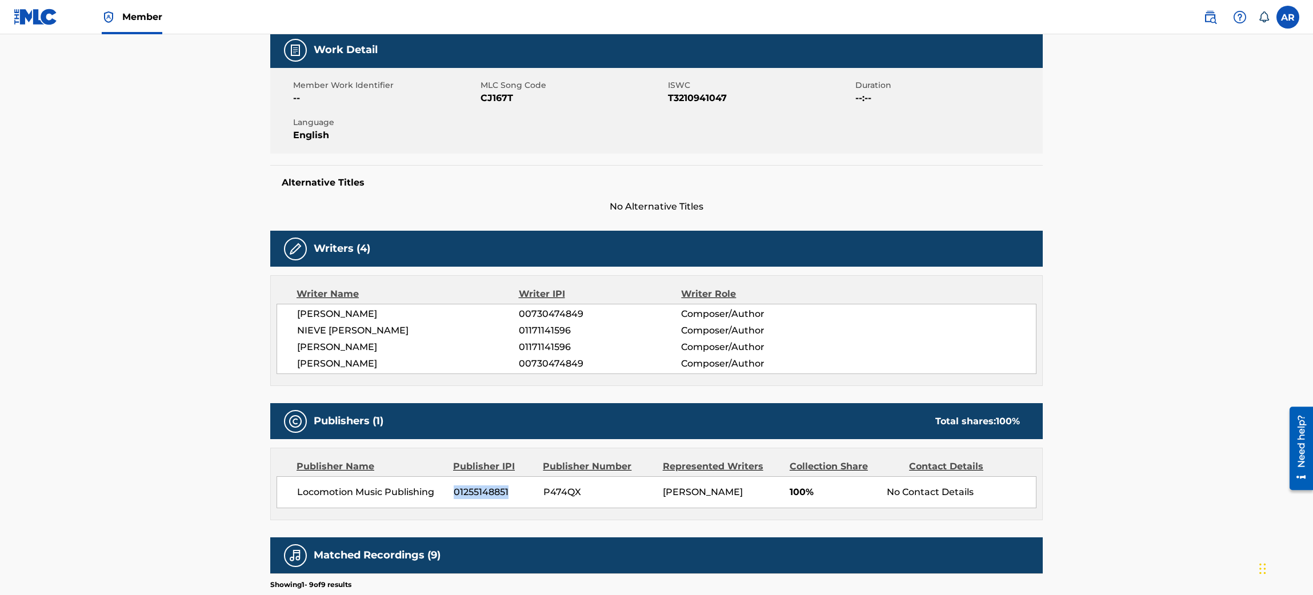
copy span "01255148851"
